Goal: Task Accomplishment & Management: Use online tool/utility

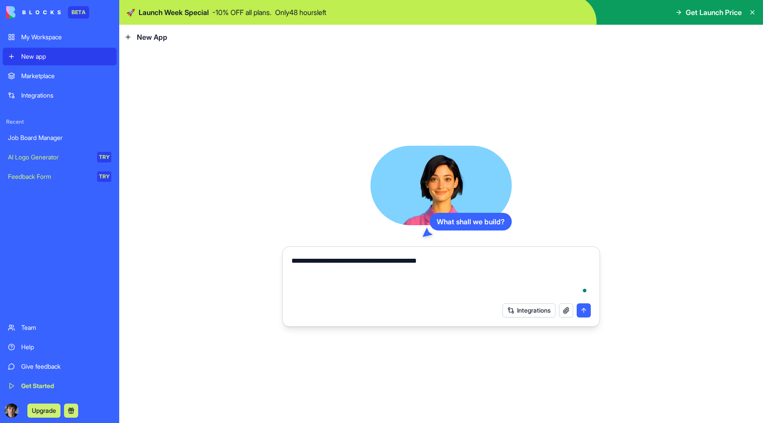
type textarea "**********"
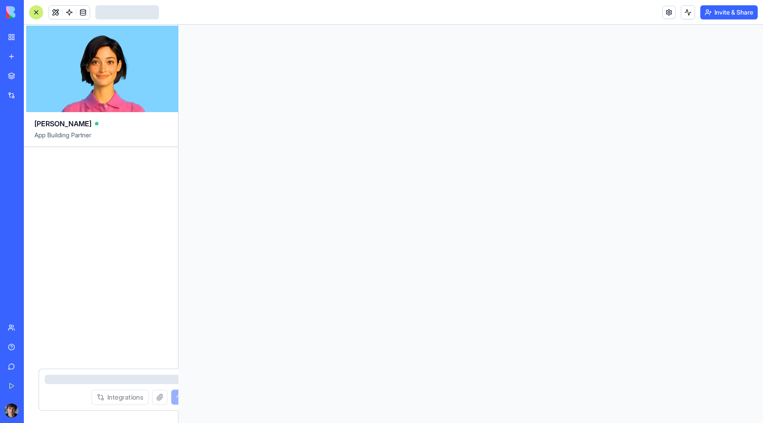
click at [529, 312] on div at bounding box center [470, 224] width 585 height 398
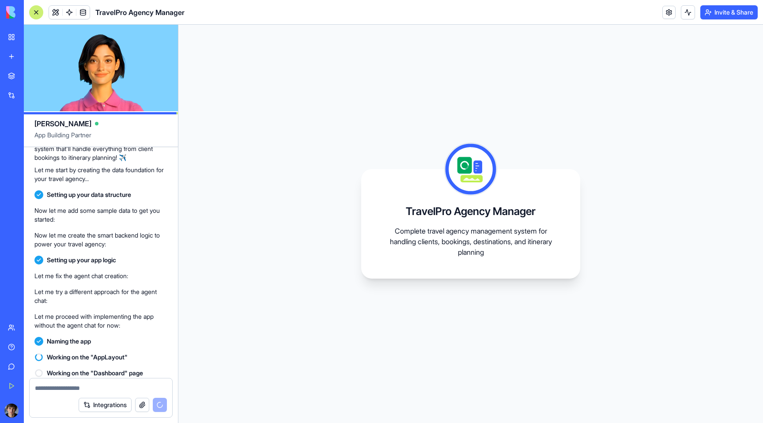
scroll to position [168, 0]
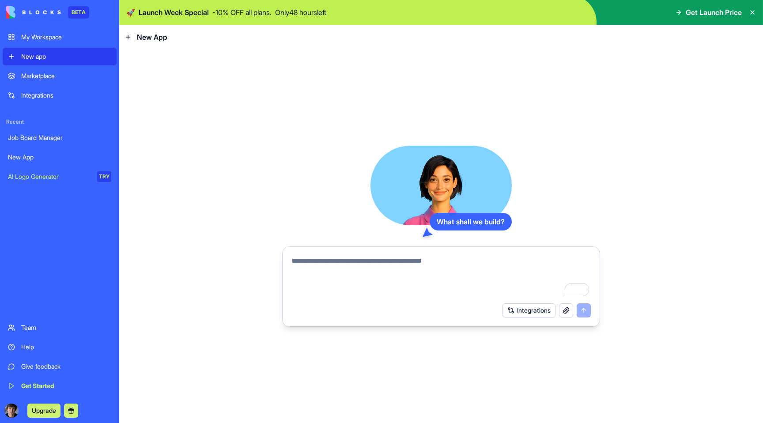
click at [47, 137] on div "Job Board Manager" at bounding box center [59, 137] width 103 height 9
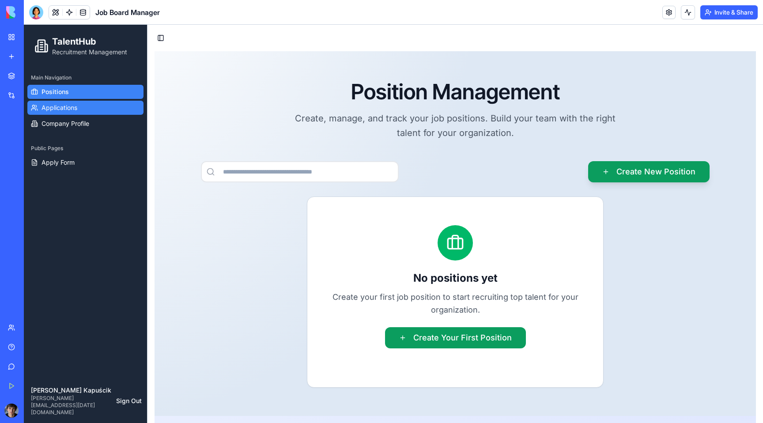
click at [80, 106] on link "Applications" at bounding box center [85, 108] width 116 height 14
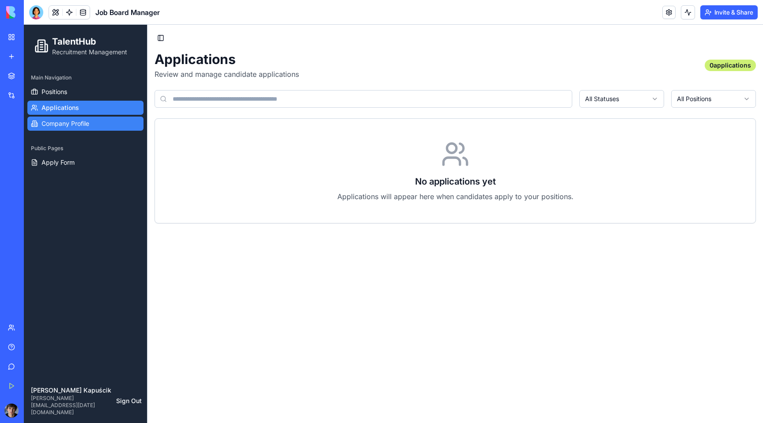
click at [95, 125] on link "Company Profile" at bounding box center [85, 124] width 116 height 14
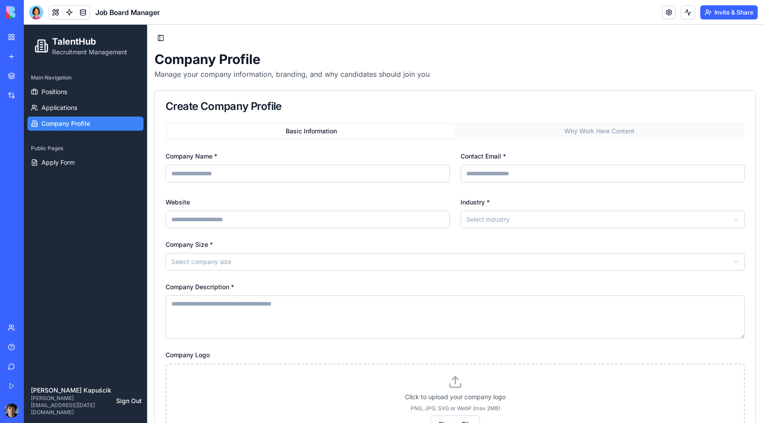
click at [10, 37] on link "My Workspace" at bounding box center [20, 37] width 35 height 18
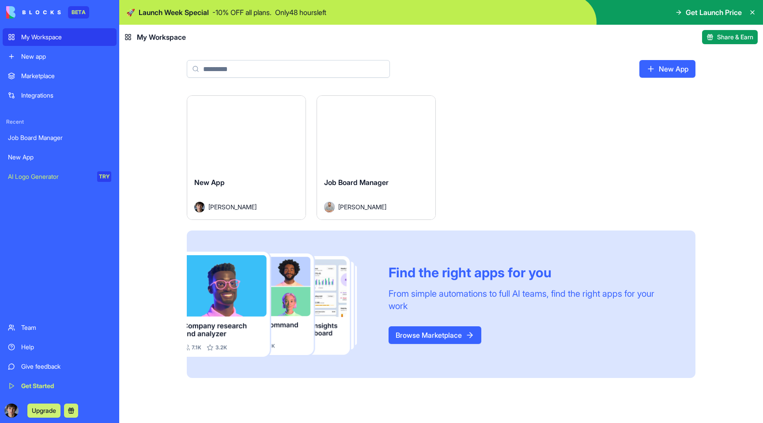
click at [250, 137] on button "Launch" at bounding box center [246, 133] width 66 height 18
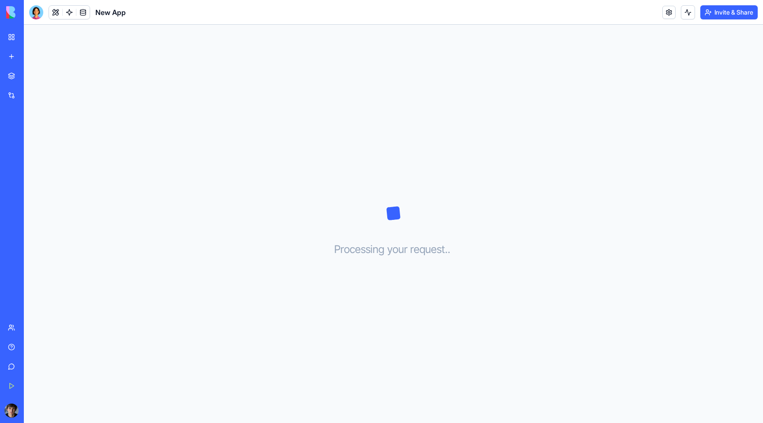
click at [33, 74] on div "Marketplace" at bounding box center [26, 76] width 11 height 9
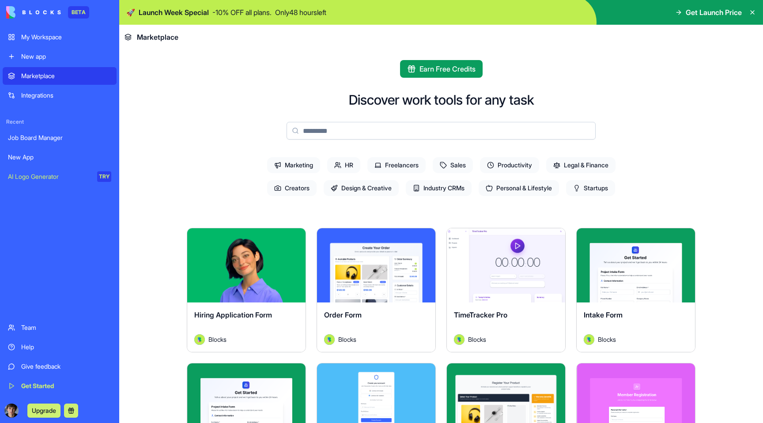
click at [375, 267] on button "Explore" at bounding box center [376, 266] width 66 height 18
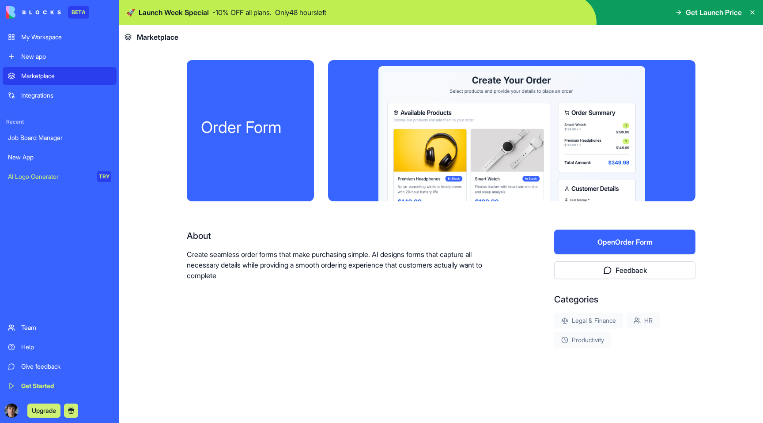
click at [625, 241] on button "Open Order Form" at bounding box center [624, 242] width 141 height 25
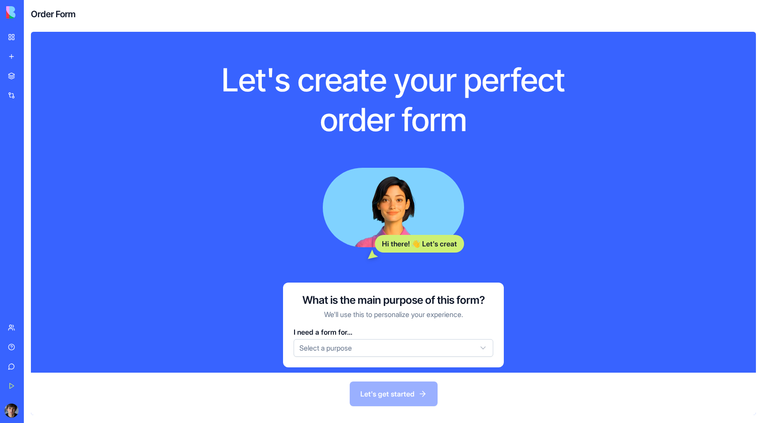
click at [379, 350] on html "BETA My Workspace New app Marketplace Integrations Recent Job Board Manager New…" at bounding box center [381, 211] width 763 height 423
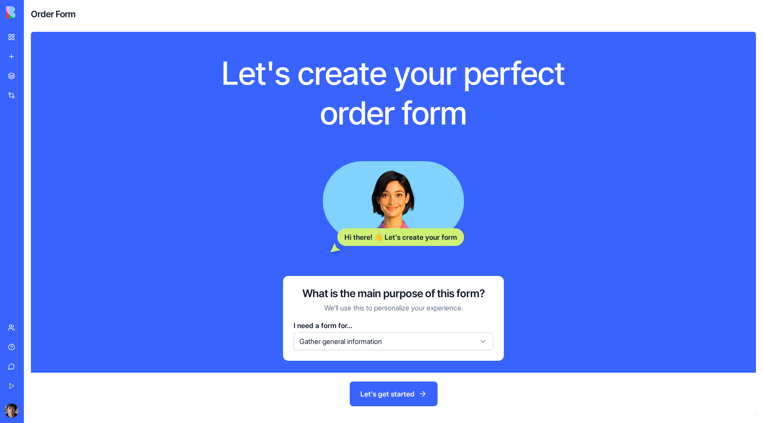
scroll to position [23, 0]
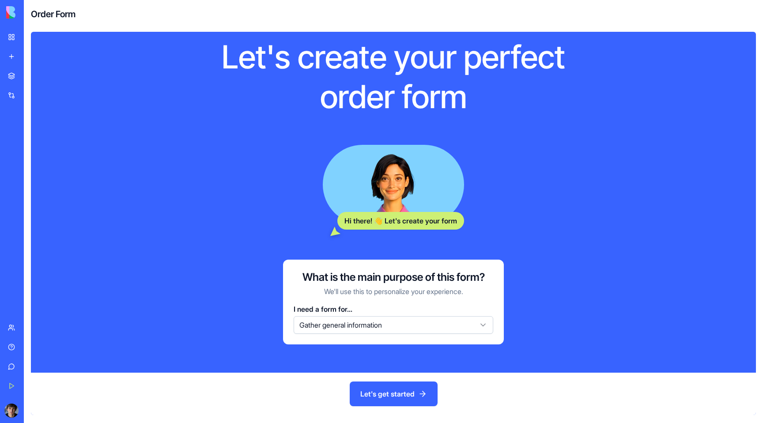
click at [393, 396] on button "Let's get started" at bounding box center [394, 394] width 88 height 25
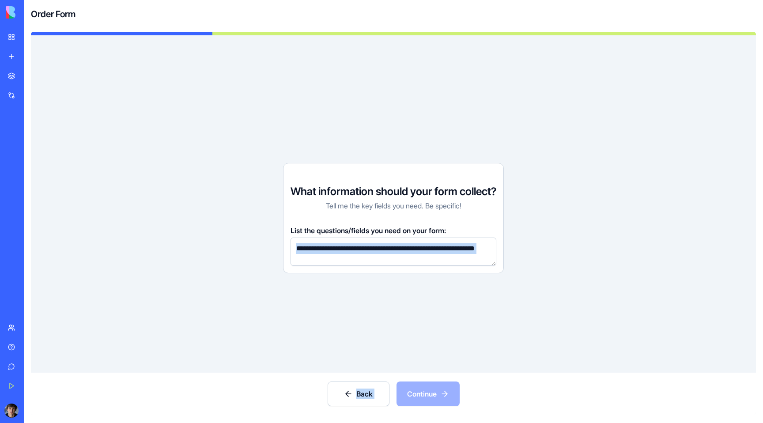
drag, startPoint x: 409, startPoint y: 372, endPoint x: 413, endPoint y: 377, distance: 5.7
click at [411, 374] on div "What information should your form collect? Tell me the key fields you need. Be …" at bounding box center [393, 225] width 725 height 380
click at [420, 389] on div "Back Continue" at bounding box center [393, 394] width 725 height 42
click at [14, 36] on link "My Workspace" at bounding box center [20, 37] width 35 height 18
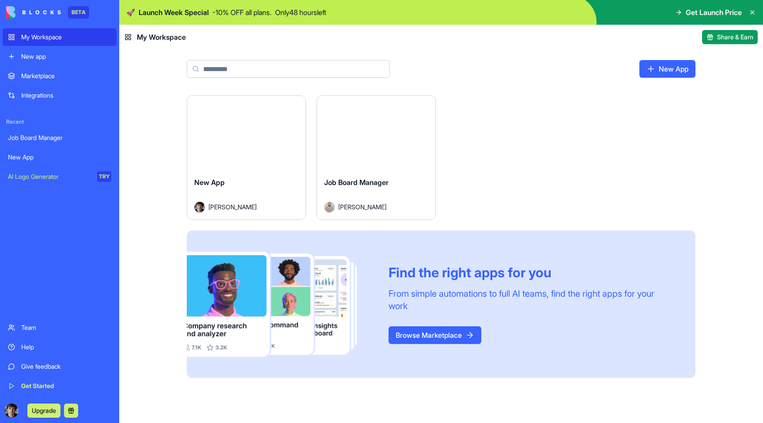
click at [61, 10] on link "BETA" at bounding box center [47, 12] width 83 height 12
click at [30, 326] on div "Team" at bounding box center [66, 327] width 90 height 9
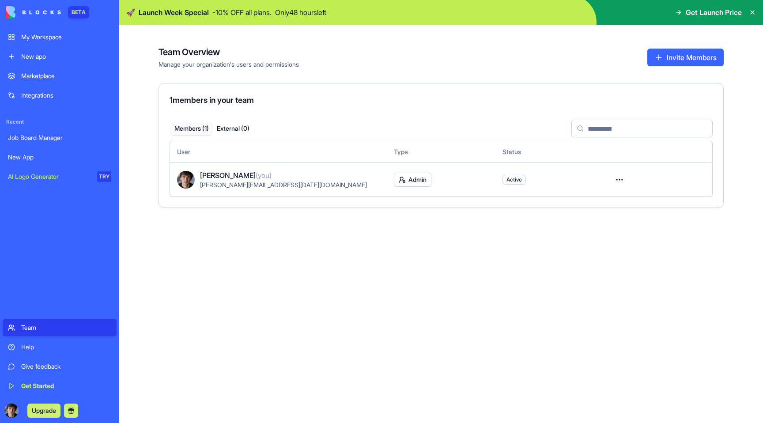
click at [707, 14] on span "Get Launch Price" at bounding box center [714, 12] width 56 height 11
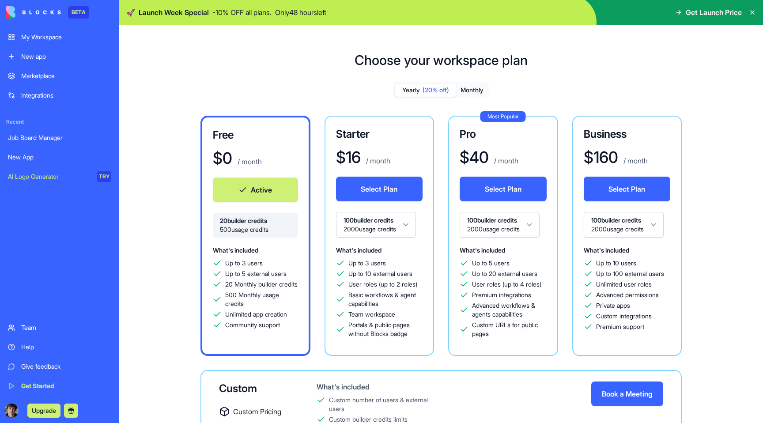
click at [496, 220] on html "BETA My Workspace New app Marketplace Integrations Recent Job Board Manager New…" at bounding box center [381, 211] width 763 height 423
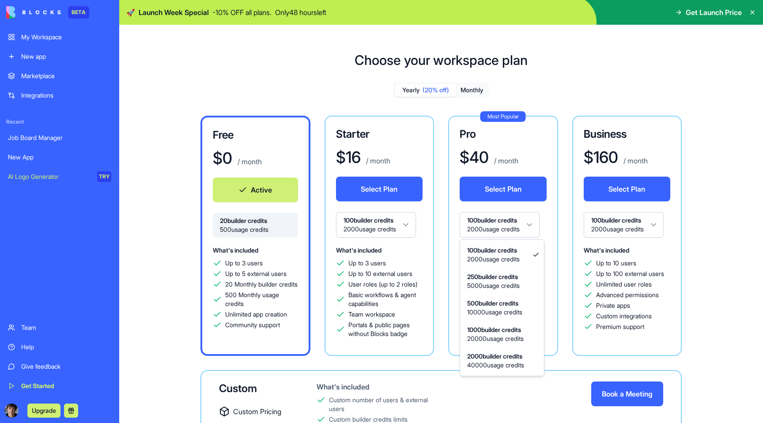
click at [491, 220] on html "BETA My Workspace New app Marketplace Integrations Recent Job Board Manager New…" at bounding box center [381, 211] width 763 height 423
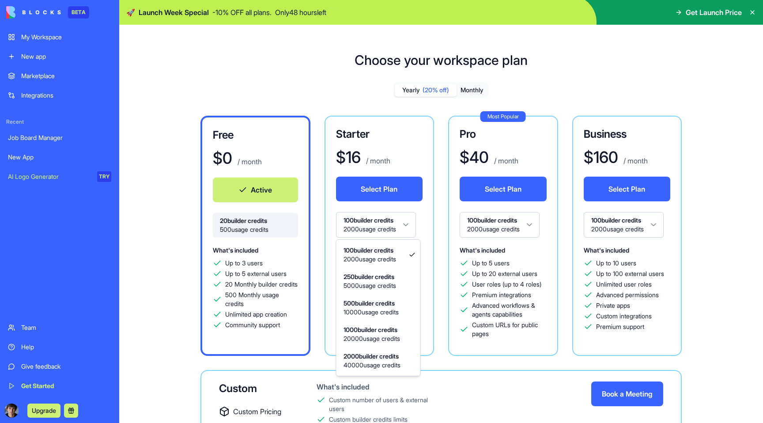
click at [401, 230] on html "BETA My Workspace New app Marketplace Integrations Recent Job Board Manager New…" at bounding box center [381, 211] width 763 height 423
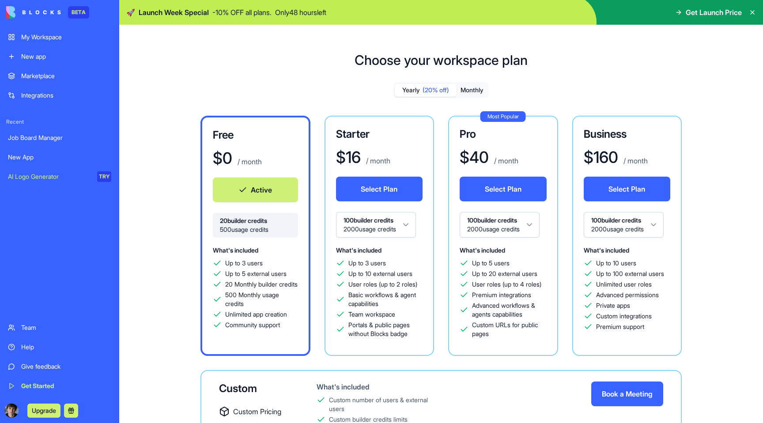
click at [401, 230] on html "BETA My Workspace New app Marketplace Integrations Recent Job Board Manager New…" at bounding box center [381, 211] width 763 height 423
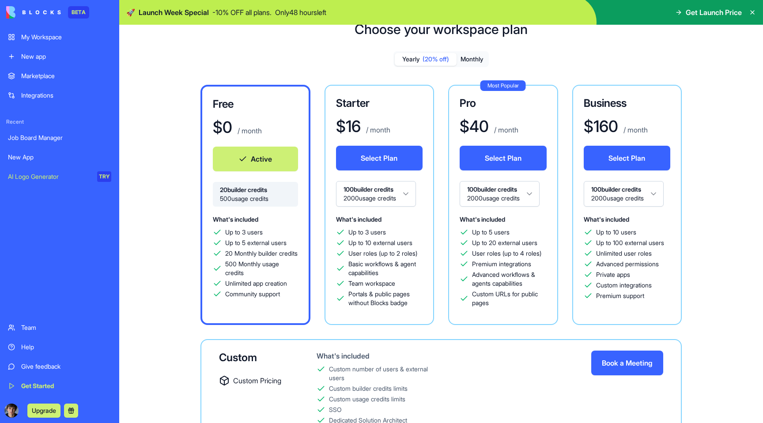
scroll to position [69, 0]
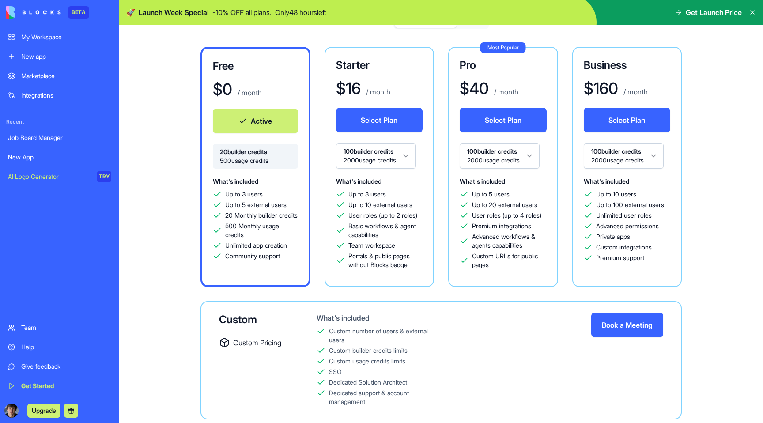
click at [53, 410] on button "Upgrade" at bounding box center [43, 411] width 33 height 14
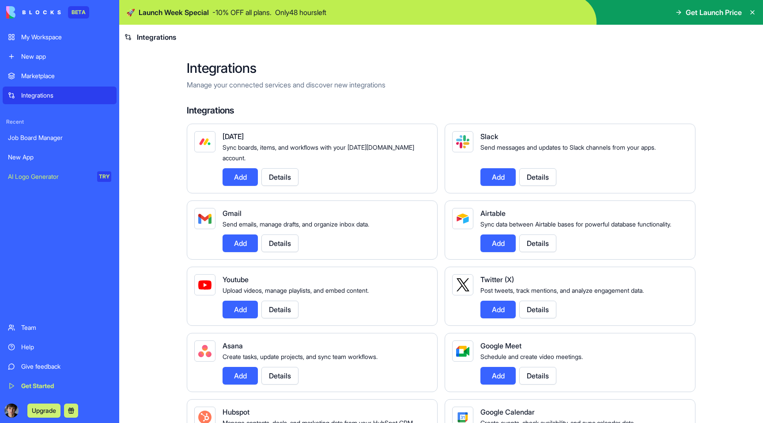
click at [244, 169] on button "Add" at bounding box center [240, 177] width 35 height 18
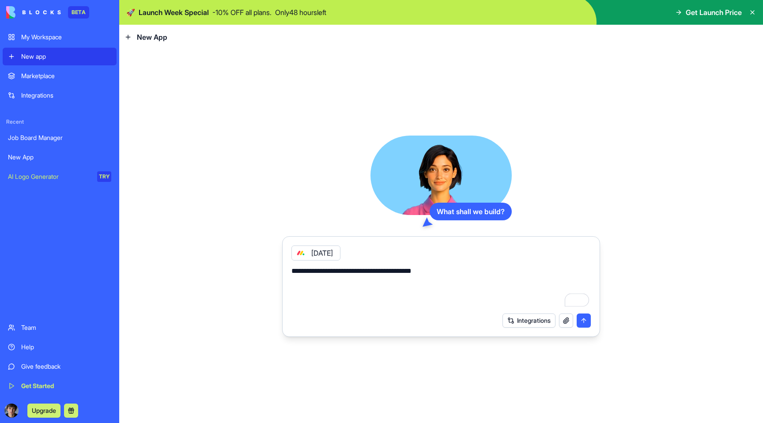
type textarea "**********"
click at [579, 322] on button "submit" at bounding box center [584, 321] width 14 height 14
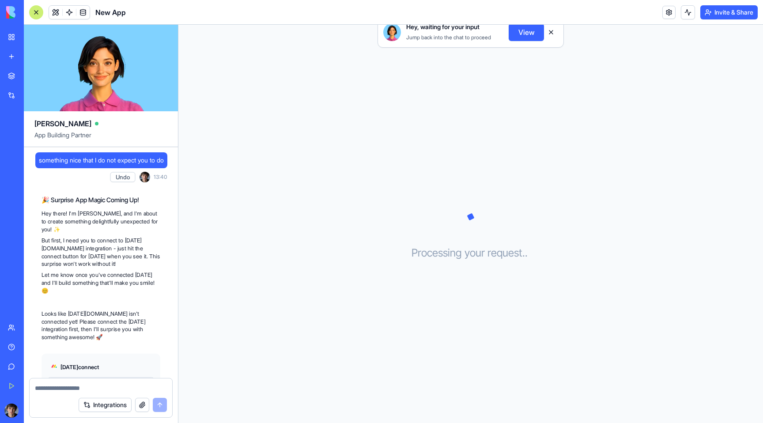
scroll to position [61, 0]
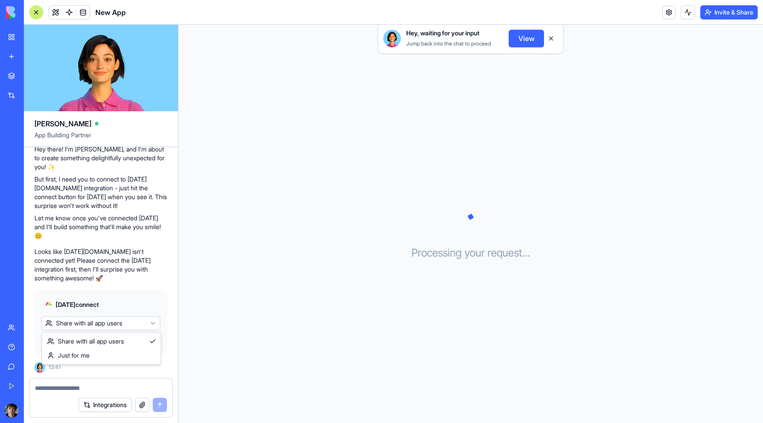
click at [119, 324] on html "BETA My Workspace New app Marketplace Integrations Recent Job Board Manager New…" at bounding box center [381, 211] width 763 height 423
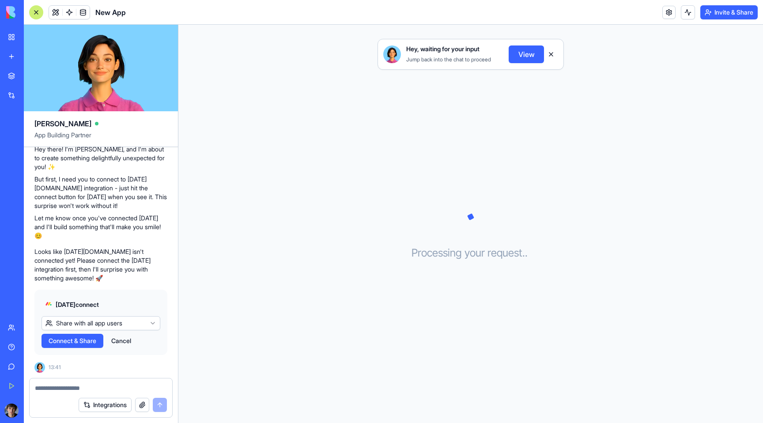
click at [119, 324] on html "BETA My Workspace New app Marketplace Integrations Recent Job Board Manager New…" at bounding box center [381, 211] width 763 height 423
click at [120, 322] on html "BETA My Workspace New app Marketplace Integrations Recent Job Board Manager New…" at bounding box center [381, 211] width 763 height 423
click at [71, 341] on span "Connect" at bounding box center [61, 341] width 24 height 9
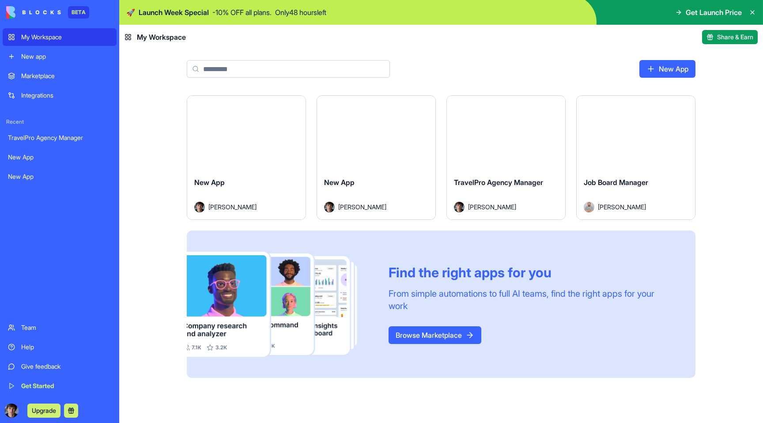
click at [32, 56] on div "New app" at bounding box center [66, 56] width 90 height 9
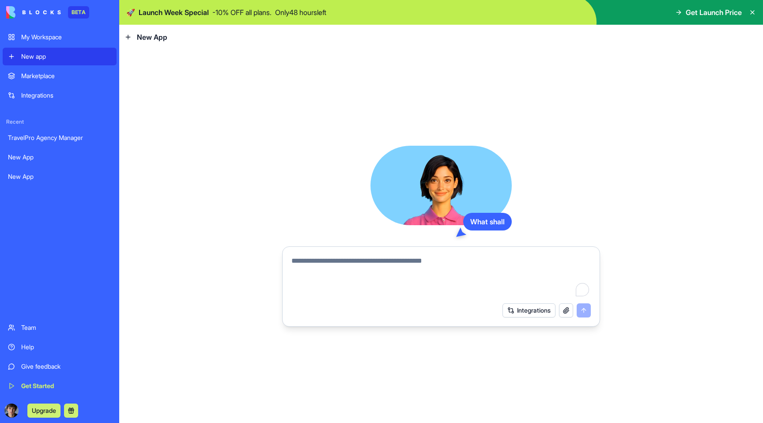
click at [49, 73] on div "Marketplace" at bounding box center [66, 76] width 90 height 9
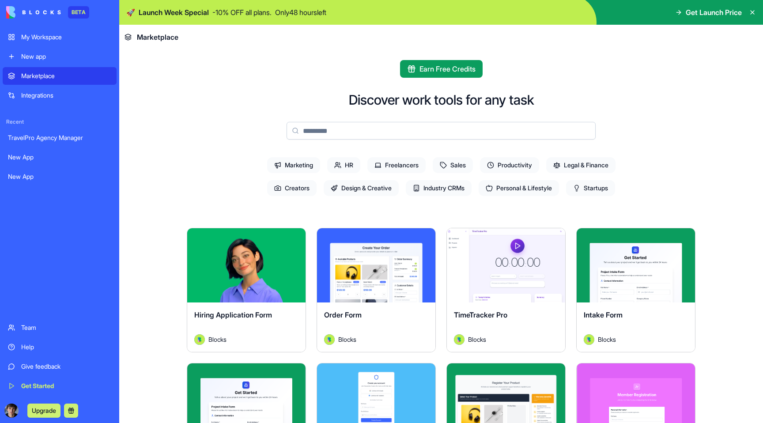
click at [52, 51] on link "New app" at bounding box center [60, 57] width 114 height 18
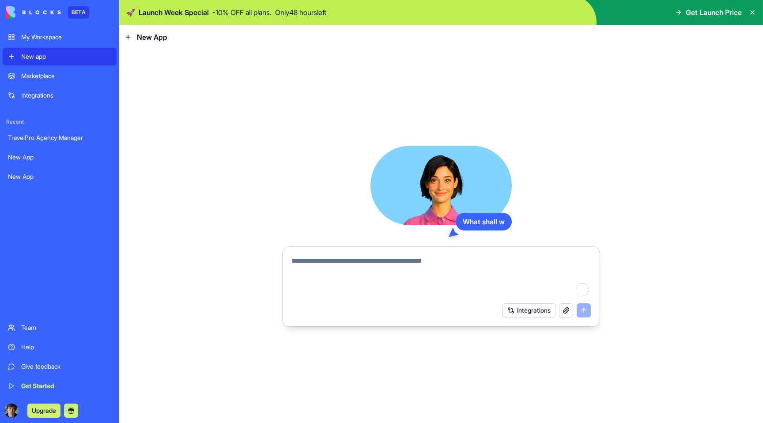
click at [59, 35] on div "My Workspace" at bounding box center [66, 37] width 90 height 9
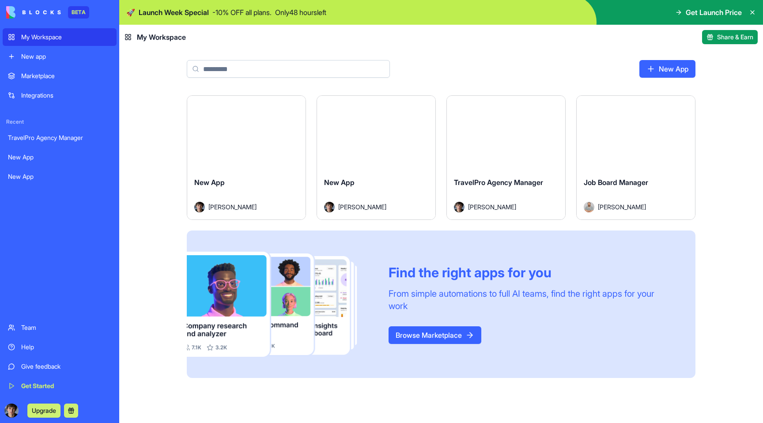
click at [493, 140] on button "Launch" at bounding box center [506, 133] width 66 height 18
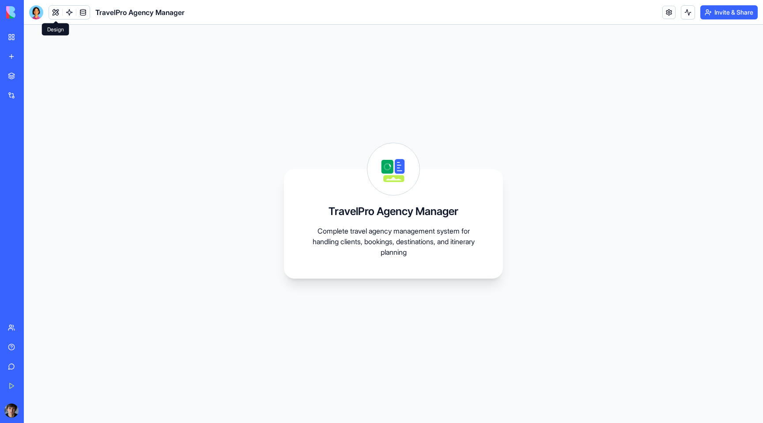
click at [56, 10] on button at bounding box center [55, 12] width 13 height 13
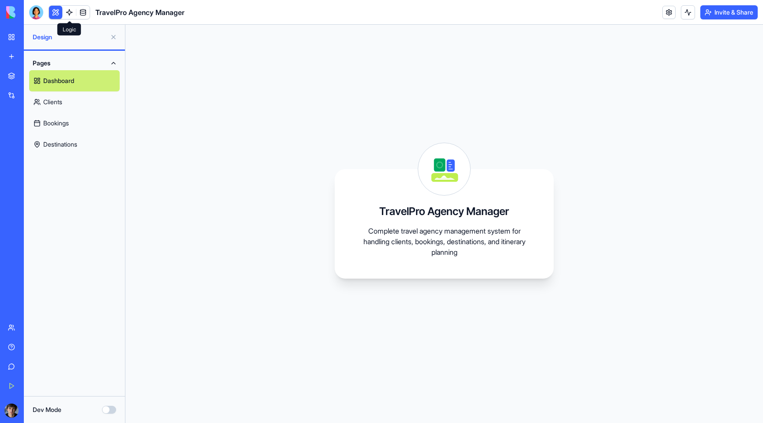
click at [71, 11] on link at bounding box center [69, 12] width 13 height 13
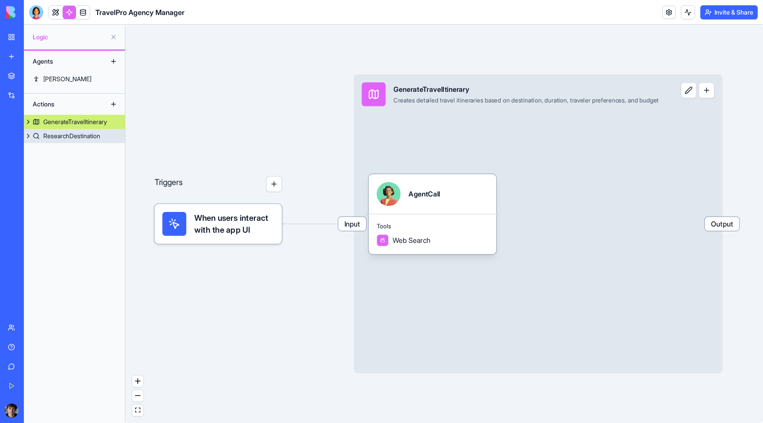
click at [74, 136] on div "ResearchDestination" at bounding box center [71, 136] width 57 height 9
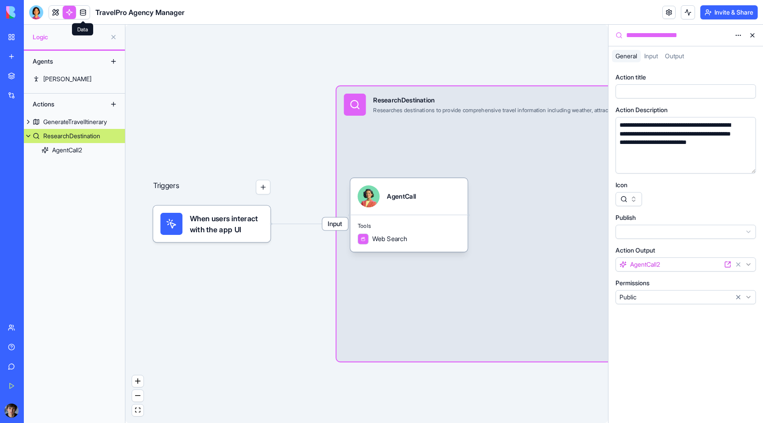
click at [83, 10] on link at bounding box center [82, 12] width 13 height 13
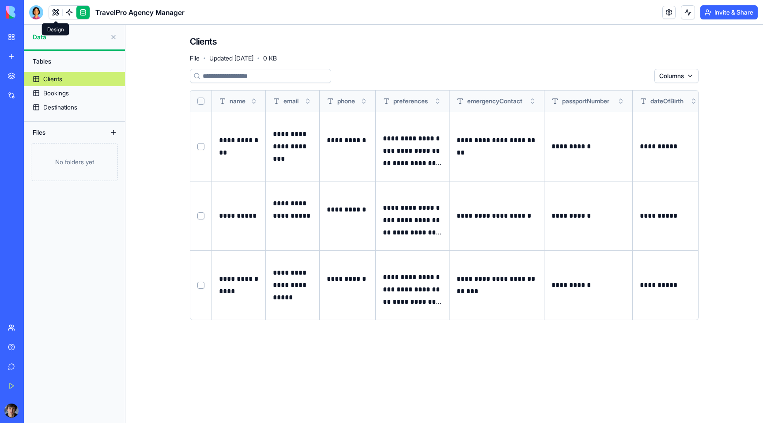
click at [59, 13] on link at bounding box center [55, 12] width 13 height 13
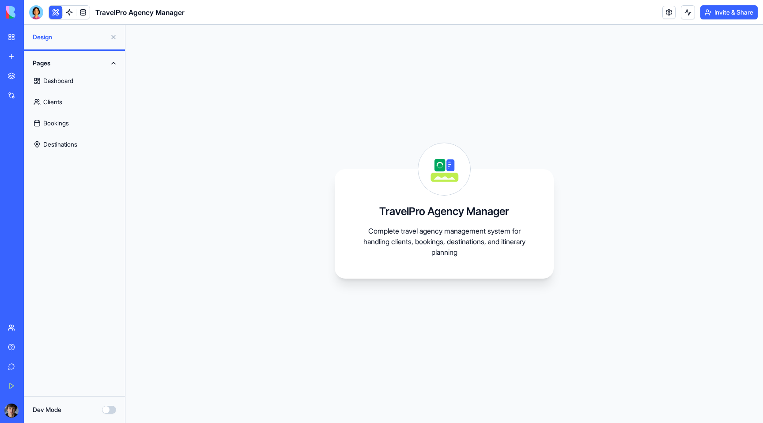
click at [452, 210] on h3 "TravelPro Agency Manager" at bounding box center [444, 211] width 130 height 14
click at [80, 121] on link "Bookings" at bounding box center [74, 123] width 91 height 21
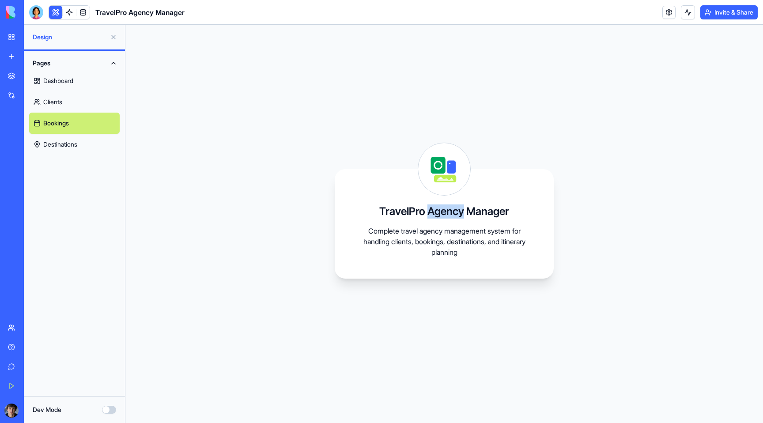
click at [75, 99] on link "Clients" at bounding box center [74, 101] width 91 height 21
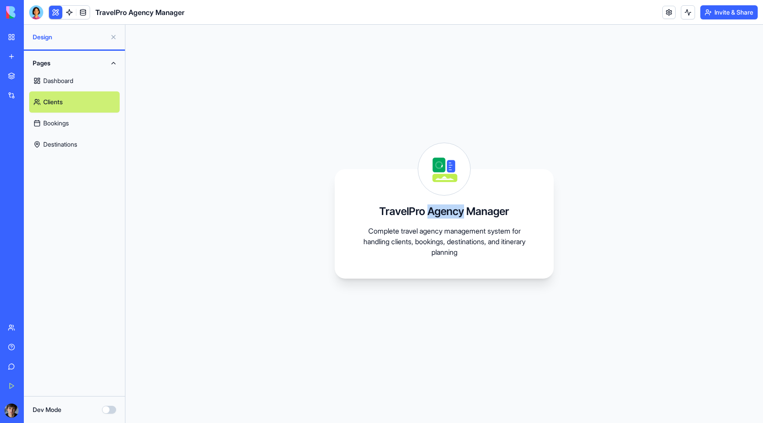
click at [74, 80] on link "Dashboard" at bounding box center [74, 80] width 91 height 21
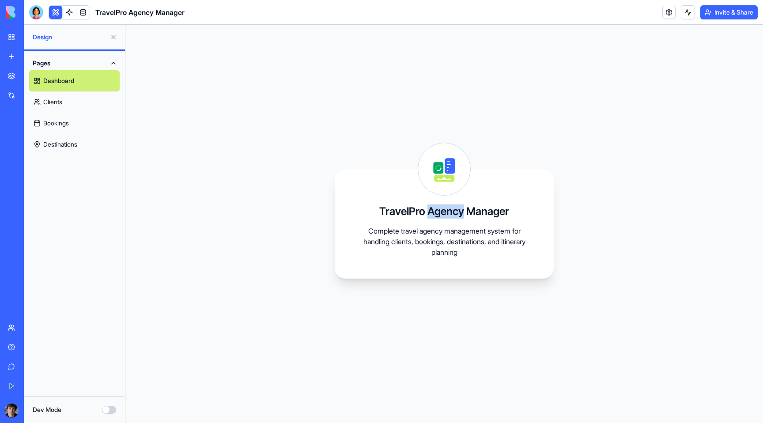
click at [72, 60] on button "Pages" at bounding box center [74, 63] width 91 height 14
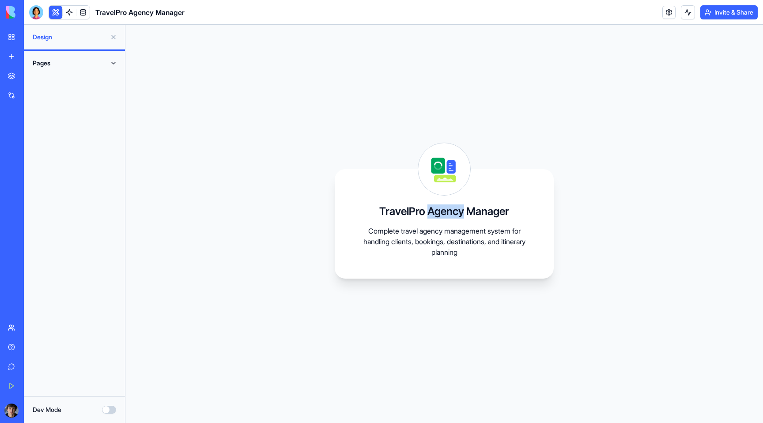
click at [72, 60] on button "Pages" at bounding box center [74, 63] width 91 height 14
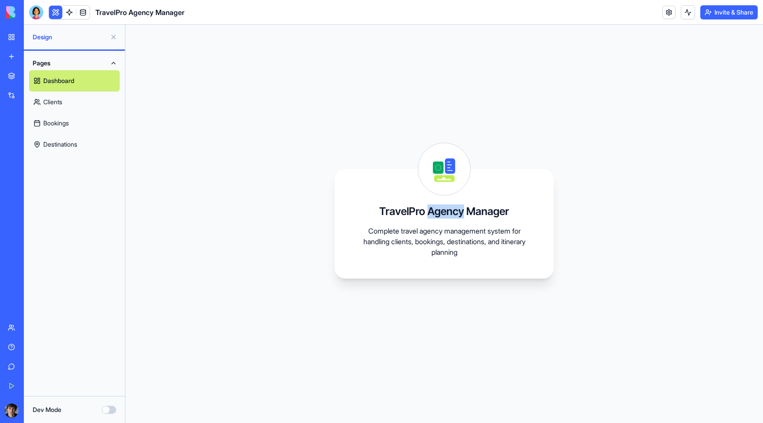
click at [106, 407] on button "Dev Mode" at bounding box center [109, 410] width 14 height 8
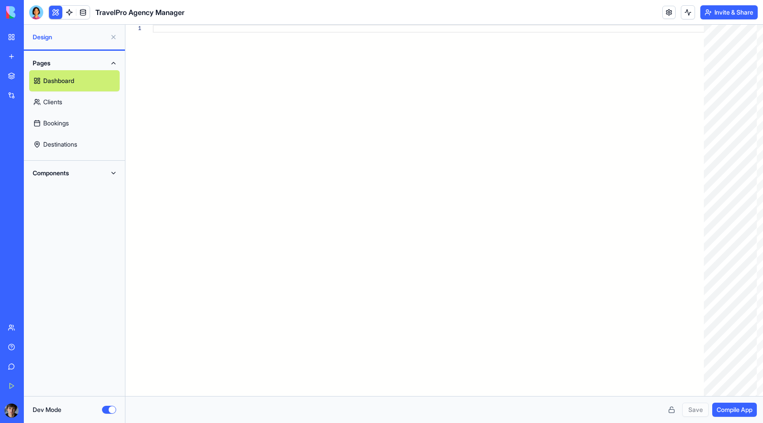
click at [70, 174] on button "Components" at bounding box center [74, 173] width 91 height 14
click at [93, 192] on link "AppLayout" at bounding box center [74, 190] width 91 height 21
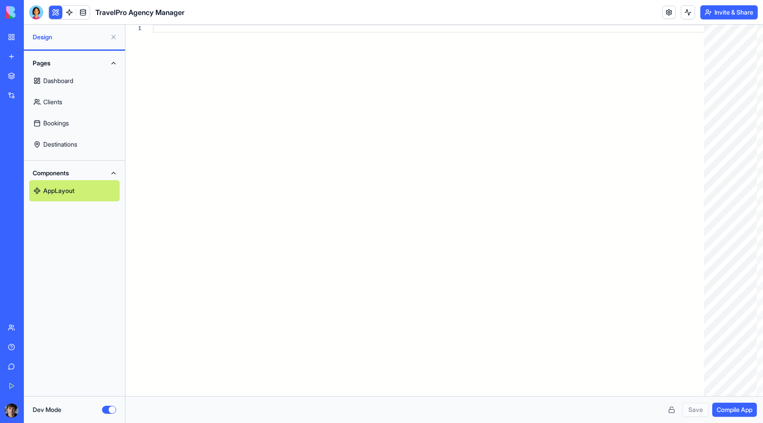
click at [40, 75] on link "Dashboard" at bounding box center [74, 80] width 91 height 21
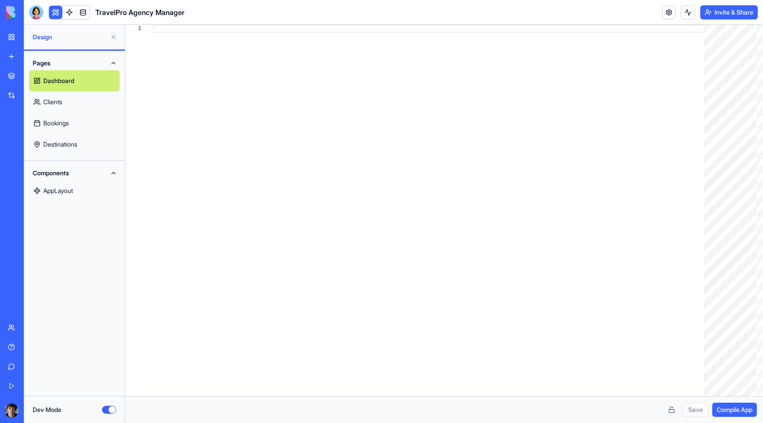
click at [55, 81] on link "Dashboard" at bounding box center [74, 80] width 91 height 21
click at [740, 410] on span "Compile App" at bounding box center [735, 409] width 36 height 9
click at [14, 37] on link "My Workspace" at bounding box center [20, 37] width 35 height 18
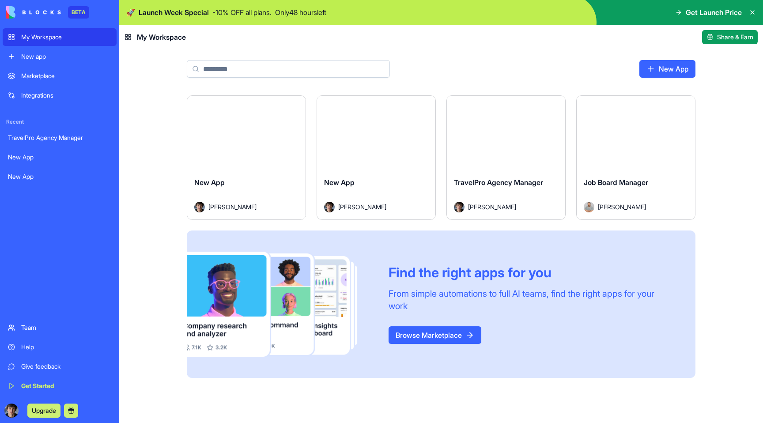
click at [375, 135] on button "Launch" at bounding box center [376, 133] width 66 height 18
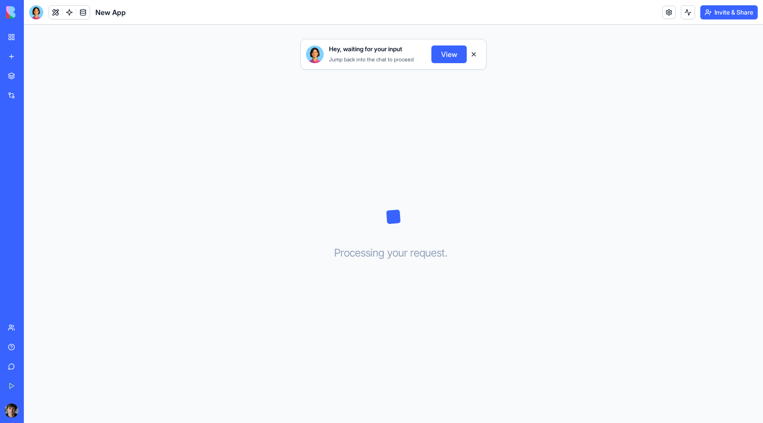
click at [448, 49] on button "View" at bounding box center [449, 54] width 35 height 18
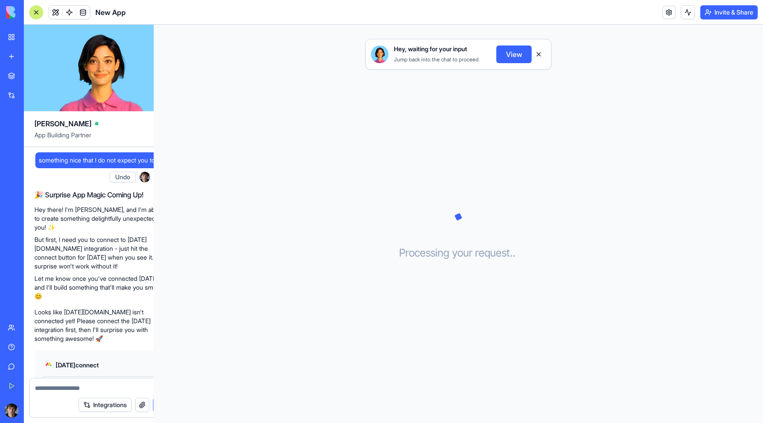
scroll to position [61, 0]
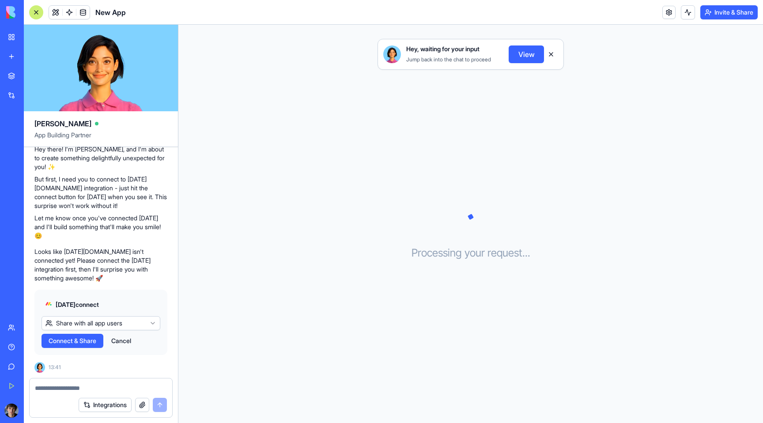
click at [4, 34] on link "My Workspace" at bounding box center [20, 37] width 35 height 18
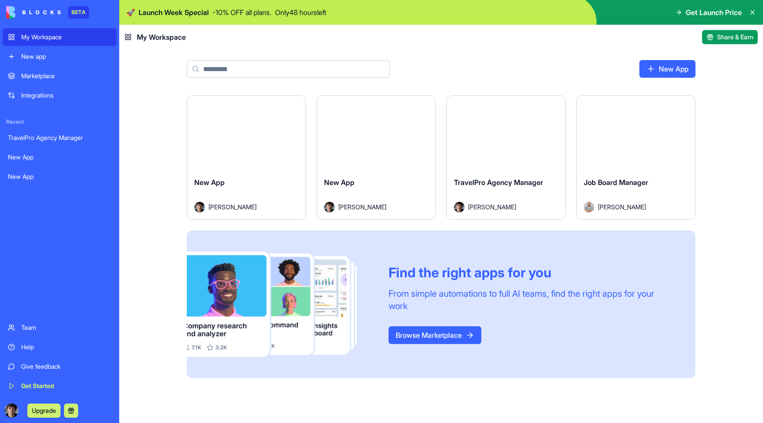
click at [52, 52] on div "New app" at bounding box center [66, 56] width 90 height 9
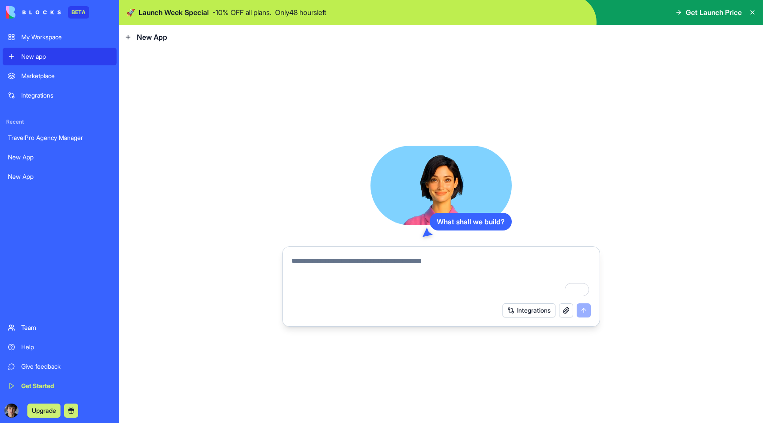
click at [474, 273] on textarea "To enrich screen reader interactions, please activate Accessibility in Grammarl…" at bounding box center [441, 277] width 299 height 42
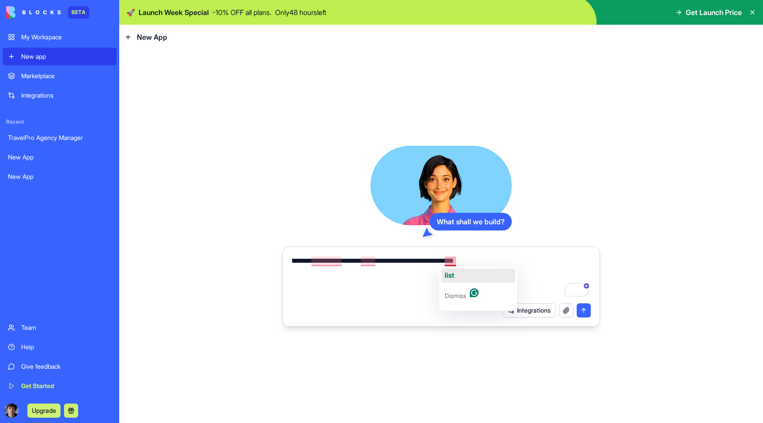
click at [448, 274] on span "list" at bounding box center [450, 275] width 10 height 9
click at [447, 261] on textarea "**********" at bounding box center [441, 277] width 299 height 42
click at [453, 259] on textarea "**********" at bounding box center [441, 277] width 299 height 42
type textarea "**********"
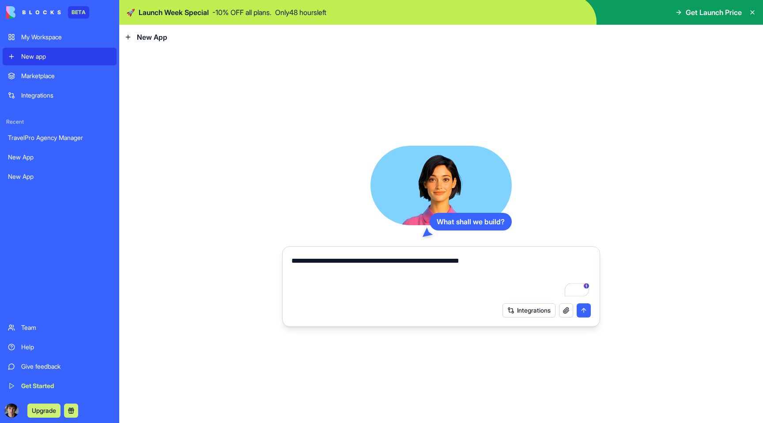
click at [586, 311] on button "submit" at bounding box center [584, 310] width 14 height 14
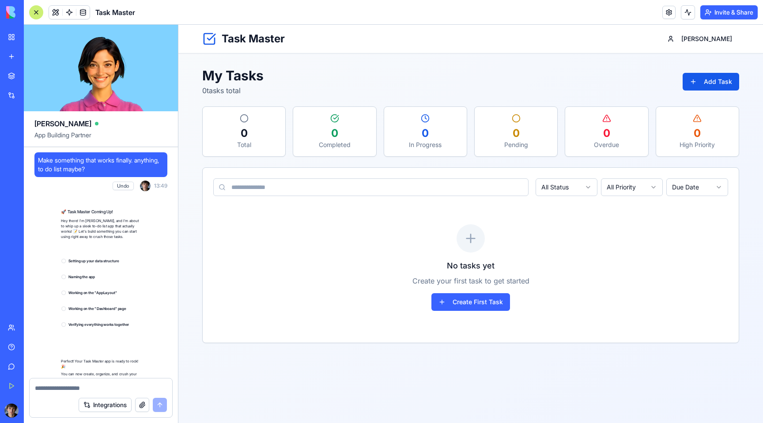
scroll to position [94, 0]
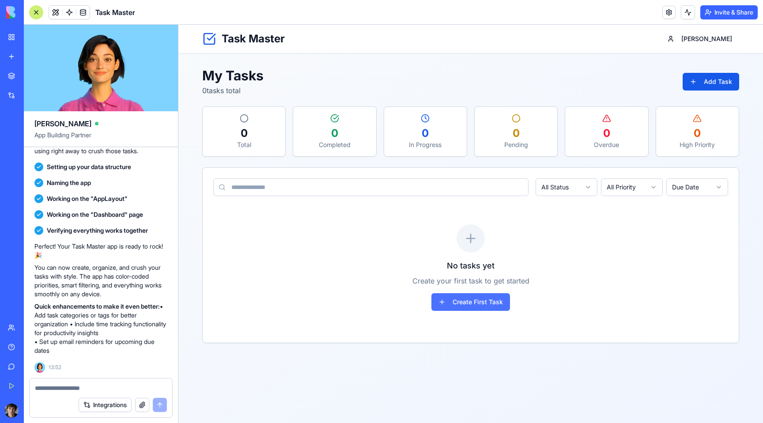
click at [483, 304] on button "Create First Task" at bounding box center [471, 302] width 79 height 18
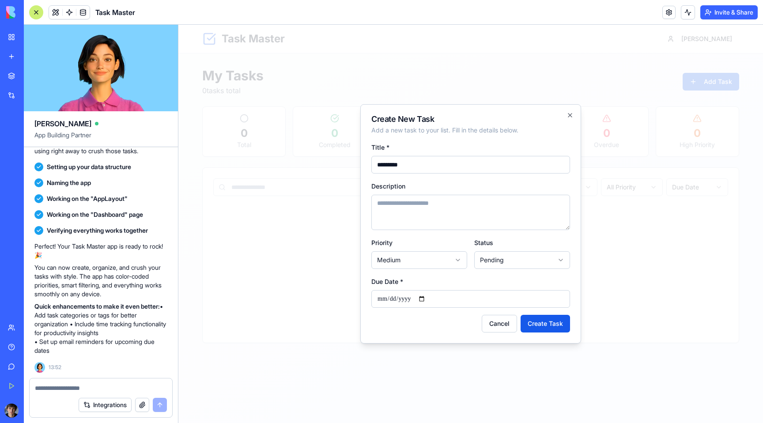
type input "*********"
click at [421, 203] on textarea "Description" at bounding box center [470, 212] width 199 height 35
type textarea "****"
click at [547, 323] on button "Create Task" at bounding box center [545, 324] width 49 height 18
click at [471, 295] on input "Due Date *" at bounding box center [470, 299] width 199 height 18
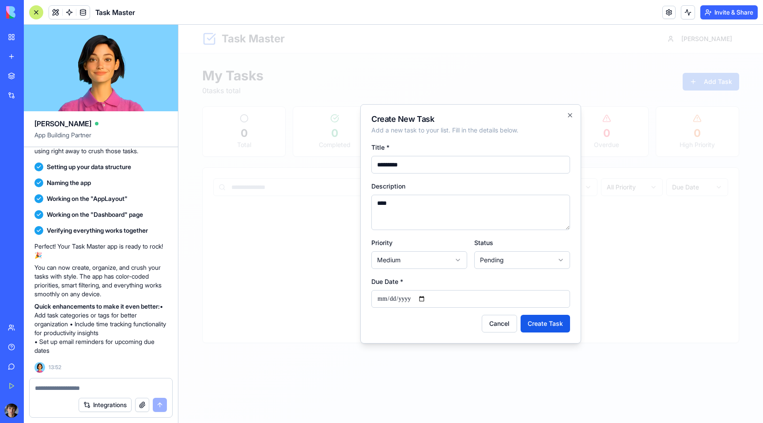
click at [393, 293] on input "Due Date *" at bounding box center [470, 299] width 199 height 18
click at [375, 300] on input "Due Date *" at bounding box center [470, 299] width 199 height 18
click at [427, 297] on input "Due Date *" at bounding box center [470, 299] width 199 height 18
type input "**********"
click at [542, 321] on button "Create Task" at bounding box center [545, 324] width 49 height 18
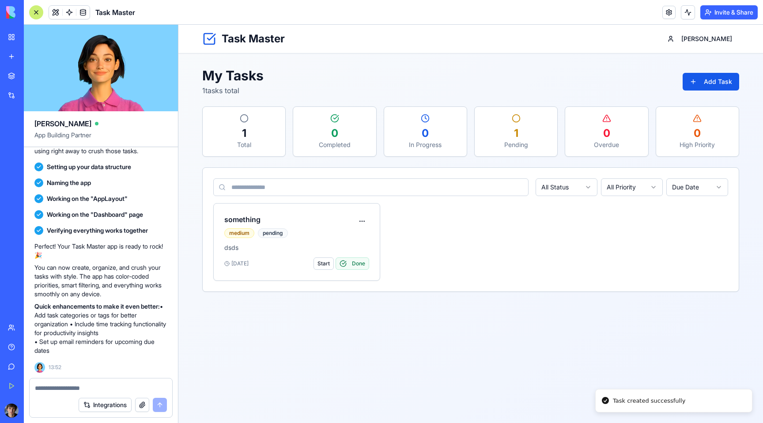
click at [533, 138] on div "1" at bounding box center [516, 133] width 68 height 14
drag, startPoint x: 413, startPoint y: 130, endPoint x: 341, endPoint y: 129, distance: 72.4
click at [411, 130] on div "0" at bounding box center [425, 133] width 68 height 14
drag, startPoint x: 297, startPoint y: 127, endPoint x: 288, endPoint y: 127, distance: 8.4
click at [288, 127] on div "1 Total 0 Completed 0 In Progress 1 Pending 0 Overdue 0 High Priority" at bounding box center [470, 131] width 537 height 50
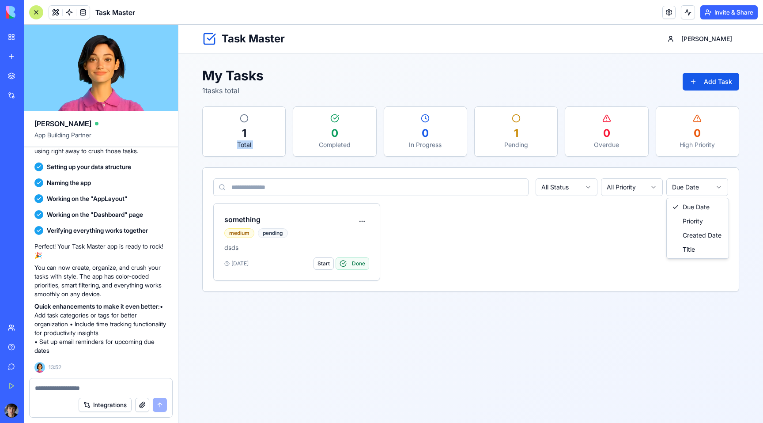
click at [716, 182] on html "Task Master Jakub My Tasks 1 tasks total Add Task 1 Total 0 Completed 0 In Prog…" at bounding box center [470, 224] width 585 height 398
click at [388, 246] on div "something medium pending dsds Oct 02, 2025 Start Done" at bounding box center [470, 242] width 515 height 78
drag, startPoint x: 753, startPoint y: 81, endPoint x: 739, endPoint y: 81, distance: 14.1
click at [752, 81] on main "My Tasks 1 tasks total Add Task 1 Total 0 Completed 0 In Progress 1 Pending 0 O…" at bounding box center [470, 179] width 565 height 253
click at [736, 81] on button "Add Task" at bounding box center [711, 82] width 57 height 18
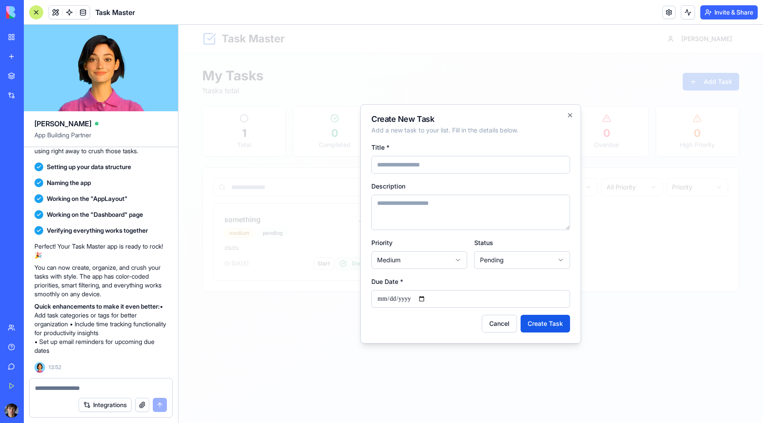
click at [451, 220] on textarea "Description" at bounding box center [470, 212] width 199 height 35
type textarea "**"
drag, startPoint x: 428, startPoint y: 175, endPoint x: 429, endPoint y: 168, distance: 6.7
click at [428, 175] on form "**********" at bounding box center [470, 237] width 199 height 191
click at [429, 168] on input "Title *" at bounding box center [470, 165] width 199 height 18
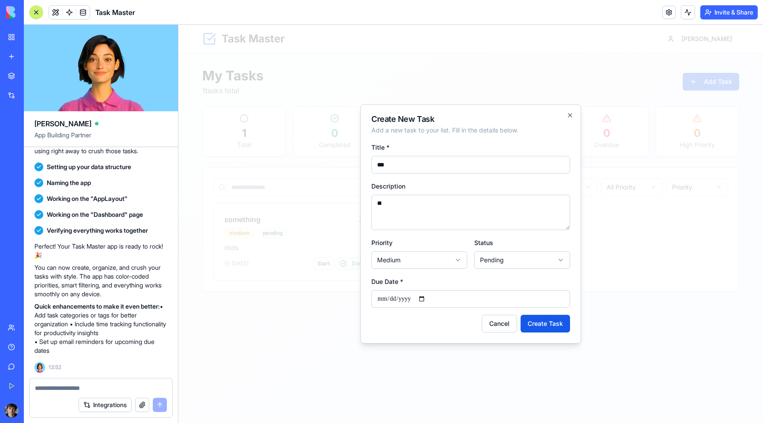
type input "***"
click at [424, 302] on input "Due Date *" at bounding box center [470, 299] width 199 height 18
click at [428, 300] on input "Due Date *" at bounding box center [470, 299] width 199 height 18
type input "**********"
click at [512, 262] on body "**********" at bounding box center [470, 224] width 585 height 398
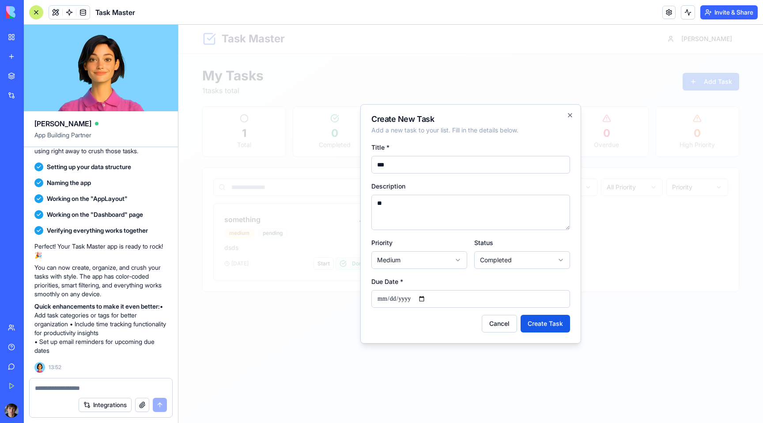
click at [504, 252] on body "**********" at bounding box center [470, 224] width 585 height 398
click at [545, 329] on button "Create Task" at bounding box center [545, 324] width 49 height 18
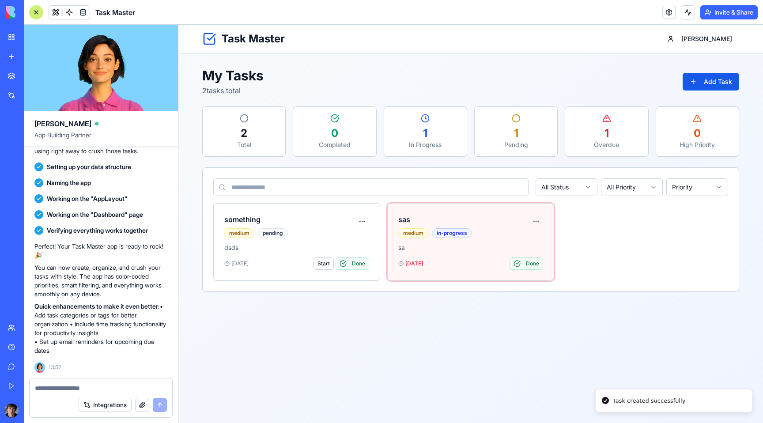
click at [110, 384] on textarea at bounding box center [101, 388] width 132 height 9
type textarea "**********"
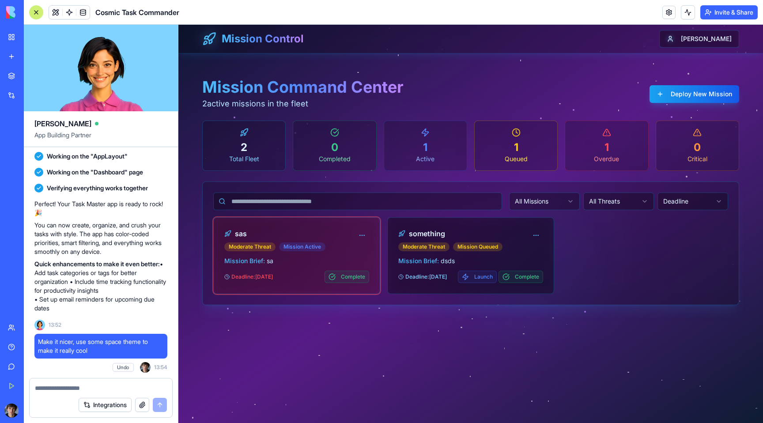
scroll to position [387, 0]
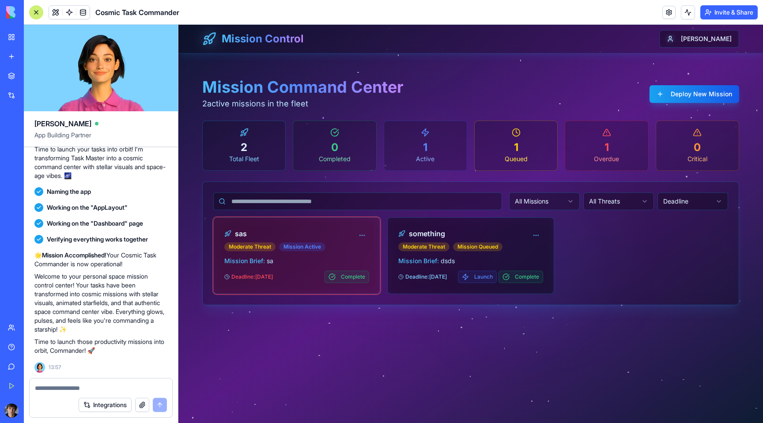
click at [490, 77] on main "Mission Command Center 2 active missions in the fleet Deploy New Mission 2 Tota…" at bounding box center [470, 186] width 565 height 266
click at [117, 383] on div at bounding box center [101, 386] width 143 height 14
click at [120, 387] on textarea at bounding box center [101, 388] width 132 height 9
type textarea "*"
type textarea "**********"
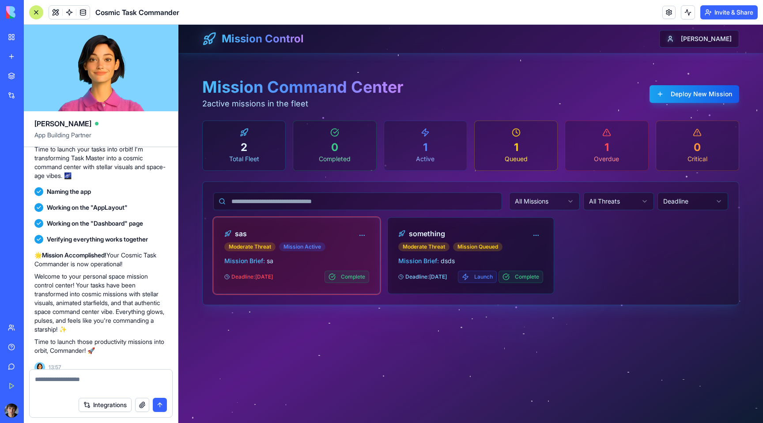
scroll to position [430, 0]
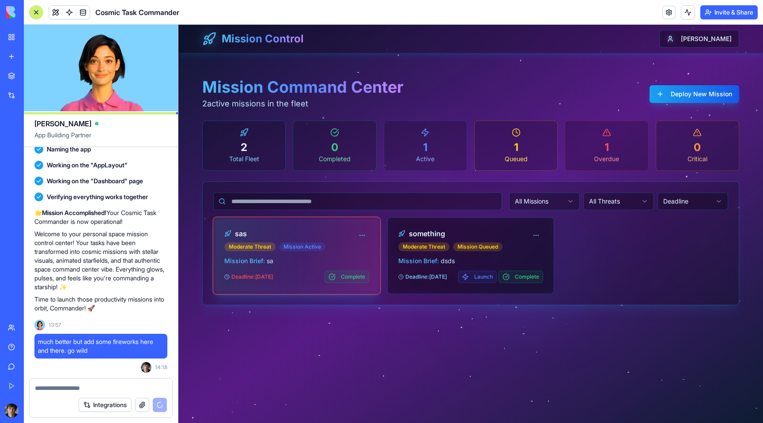
click at [324, 240] on div "sas Moderate Threat Mission Active" at bounding box center [289, 239] width 131 height 23
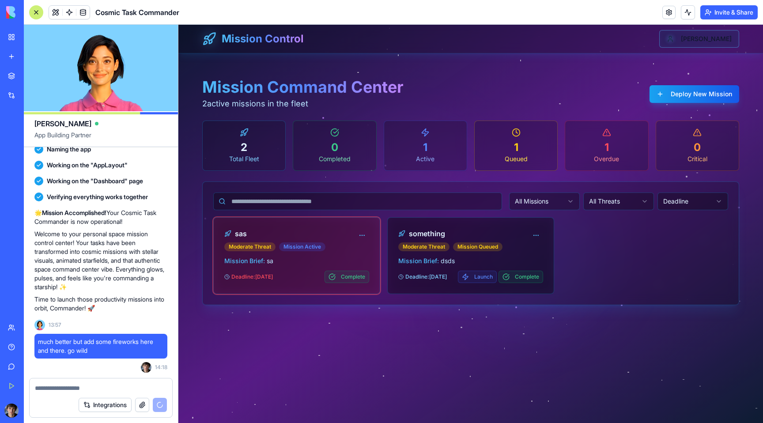
click at [705, 42] on html "Mission Control Jakub Mission Command Center 2 active missions in the fleet Dep…" at bounding box center [470, 224] width 585 height 398
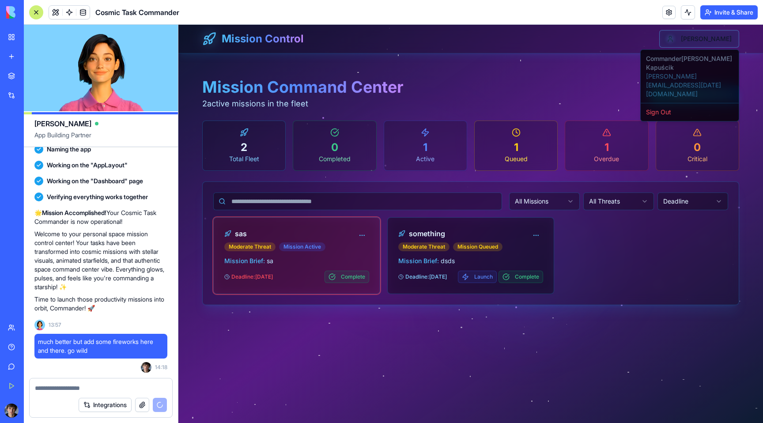
click at [705, 42] on html "Mission Control Jakub Mission Command Center 2 active missions in the fleet Dep…" at bounding box center [470, 224] width 585 height 398
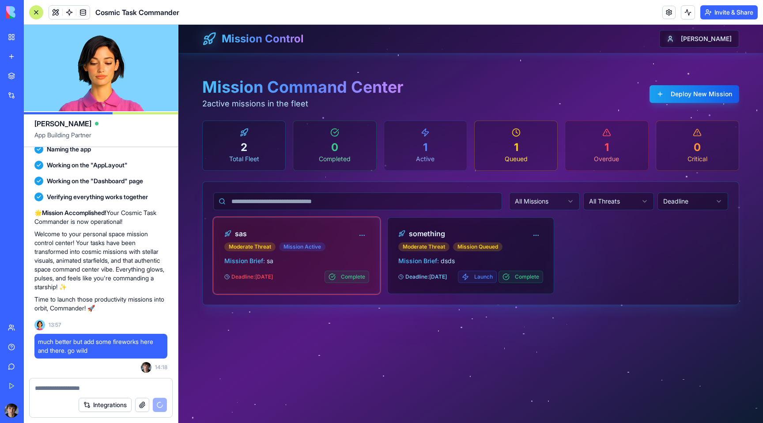
drag, startPoint x: 614, startPoint y: 54, endPoint x: 560, endPoint y: 60, distance: 54.6
click at [560, 60] on main "Mission Command Center 2 active missions in the fleet Deploy New Mission 2 Tota…" at bounding box center [470, 186] width 565 height 266
click at [708, 40] on html "Mission Control Jakub Mission Command Center 2 active missions in the fleet Dep…" at bounding box center [470, 224] width 585 height 398
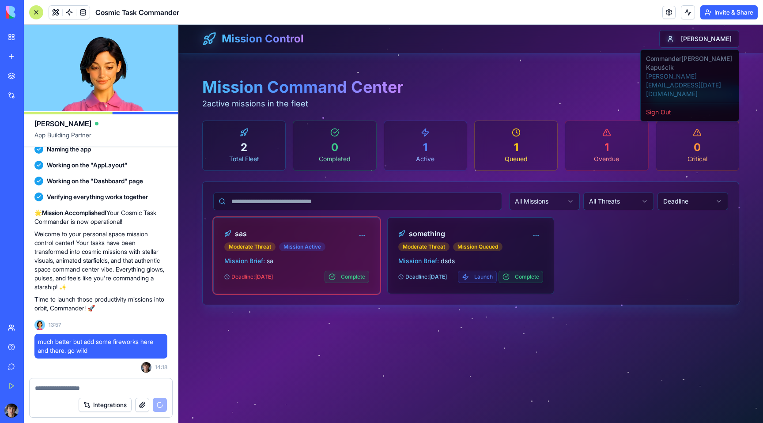
click at [678, 202] on html "Mission Control Jakub Mission Command Center 2 active missions in the fleet Dep…" at bounding box center [470, 224] width 585 height 398
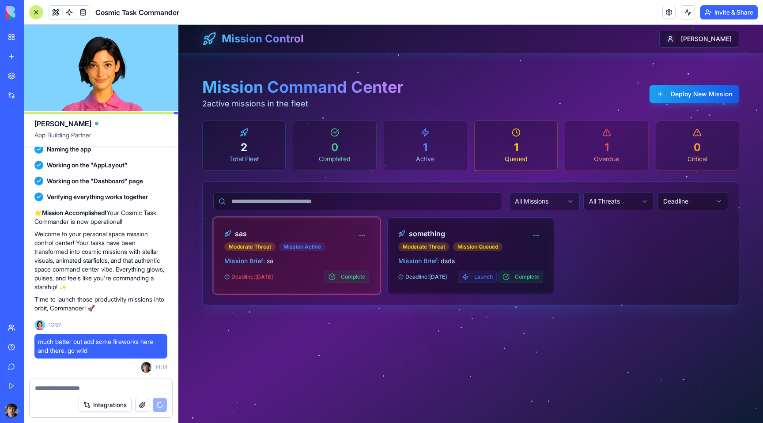
click at [678, 202] on html "Mission Control Jakub Mission Command Center 2 active missions in the fleet Dep…" at bounding box center [470, 224] width 585 height 398
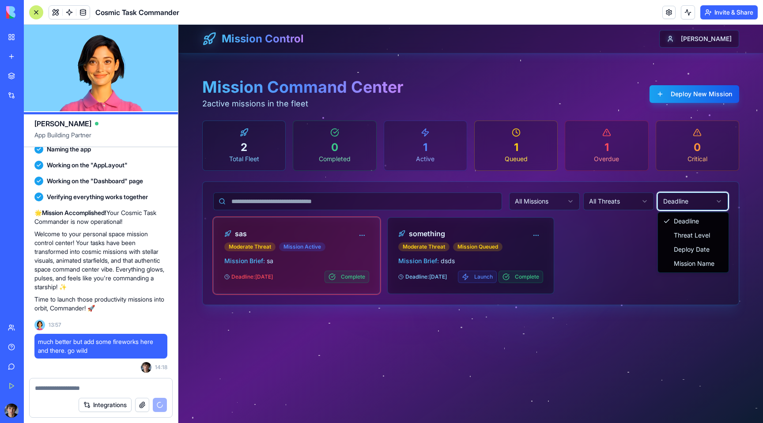
click at [625, 203] on html "Mission Control Jakub Mission Command Center 2 active missions in the fleet Dep…" at bounding box center [470, 224] width 585 height 398
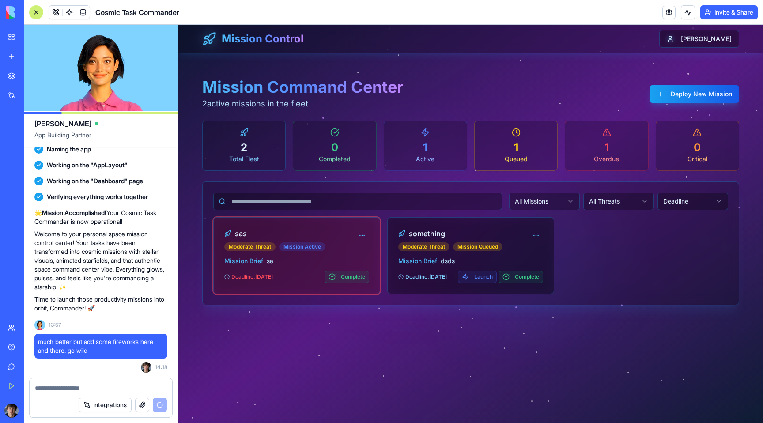
click at [582, 203] on div "All Missions All Threats Deadline" at bounding box center [618, 202] width 219 height 18
click at [561, 202] on html "Mission Control Jakub Mission Command Center 2 active missions in the fleet Dep…" at bounding box center [470, 224] width 585 height 398
click at [609, 203] on html "Mission Control Jakub Mission Command Center 2 active missions in the fleet Dep…" at bounding box center [470, 224] width 585 height 398
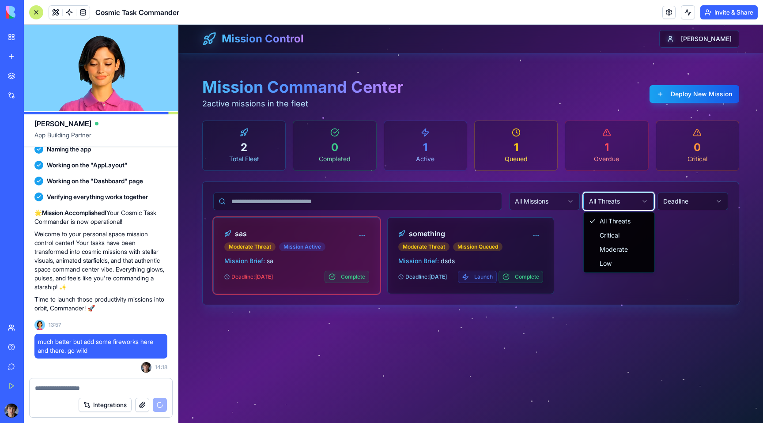
click at [538, 73] on html "Mission Control Jakub Mission Command Center 2 active missions in the fleet Dep…" at bounding box center [470, 224] width 585 height 398
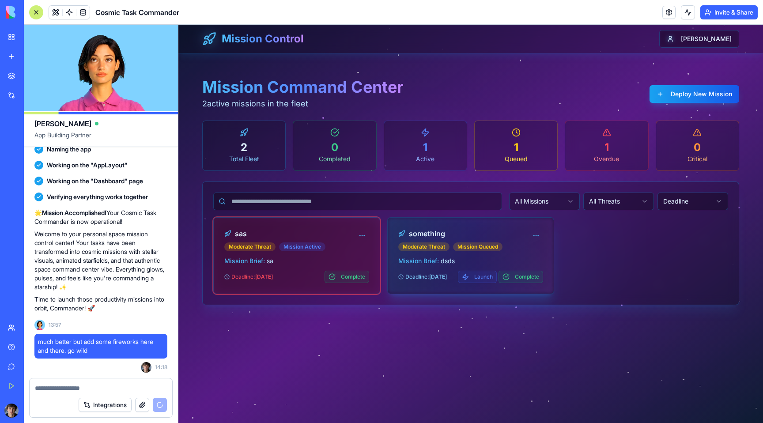
click at [514, 231] on div "something" at bounding box center [463, 233] width 131 height 11
click at [515, 276] on button "Complete" at bounding box center [521, 277] width 45 height 12
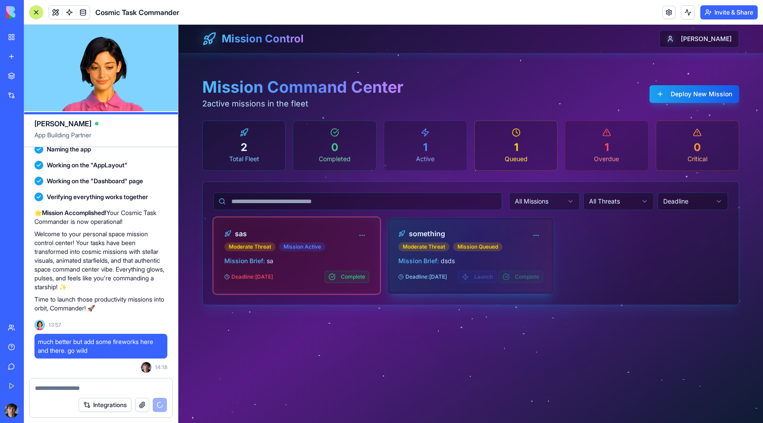
click at [473, 278] on div "Launch Complete" at bounding box center [500, 277] width 85 height 12
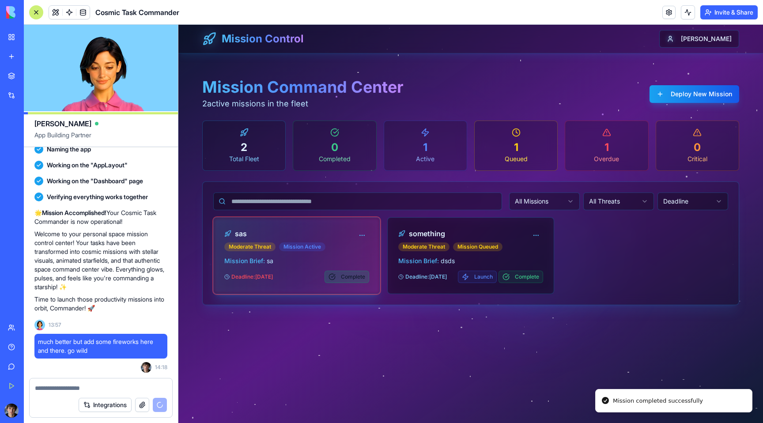
click at [332, 273] on button "Complete" at bounding box center [347, 277] width 45 height 12
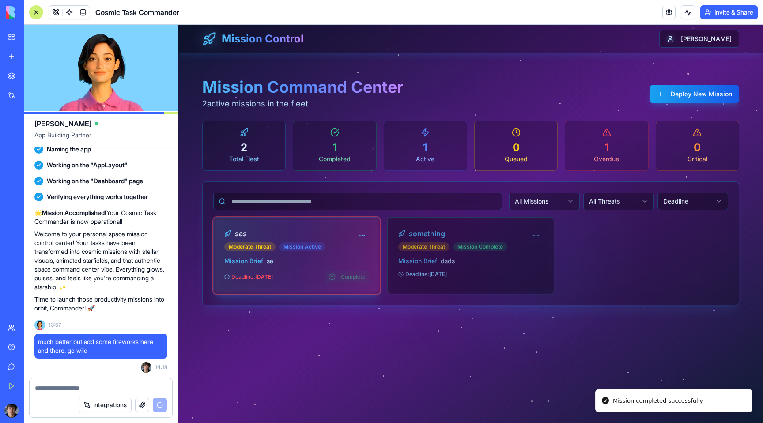
click at [341, 277] on div "Complete" at bounding box center [347, 277] width 45 height 12
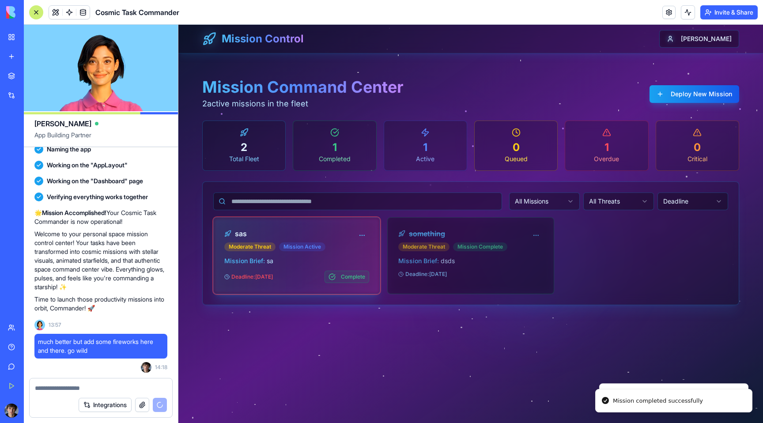
click at [341, 277] on button "Complete" at bounding box center [347, 277] width 45 height 12
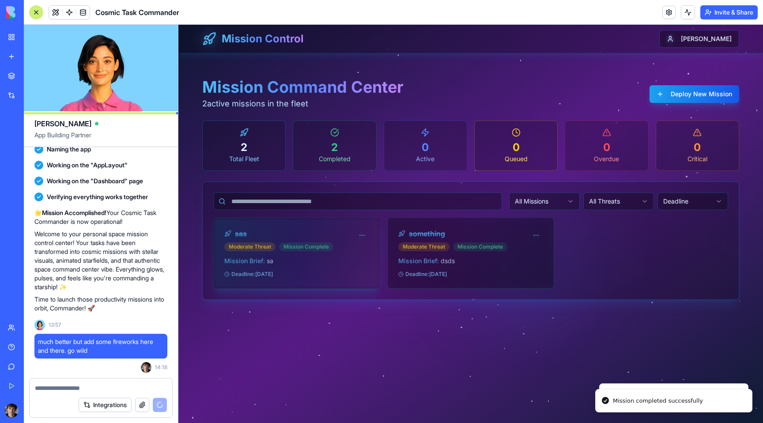
click at [342, 276] on div "Deadline: Sep 02, 2025" at bounding box center [296, 274] width 145 height 7
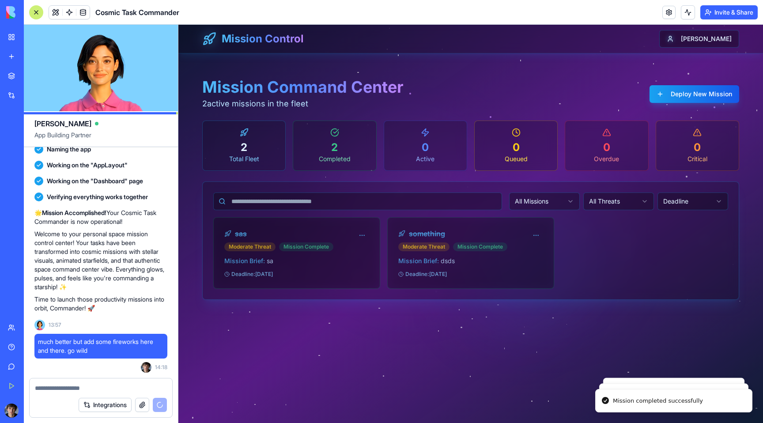
click at [651, 231] on div "sas Moderate Threat Mission Complete Mission Brief: sa Deadline: Sep 02, 2025 s…" at bounding box center [470, 253] width 515 height 72
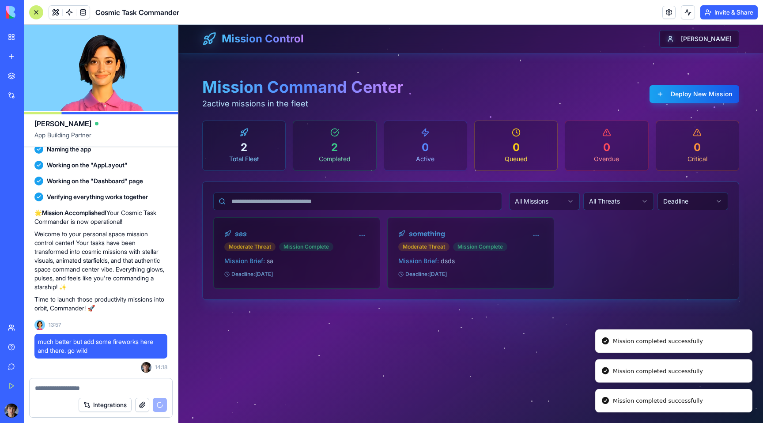
click at [666, 375] on div "Mission completed successfully" at bounding box center [658, 371] width 90 height 9
click at [666, 376] on li "Mission completed successfully" at bounding box center [673, 371] width 157 height 24
click at [657, 312] on div "Mission Control Jakub Mission Command Center 2 active missions in the fleet Dep…" at bounding box center [470, 224] width 585 height 398
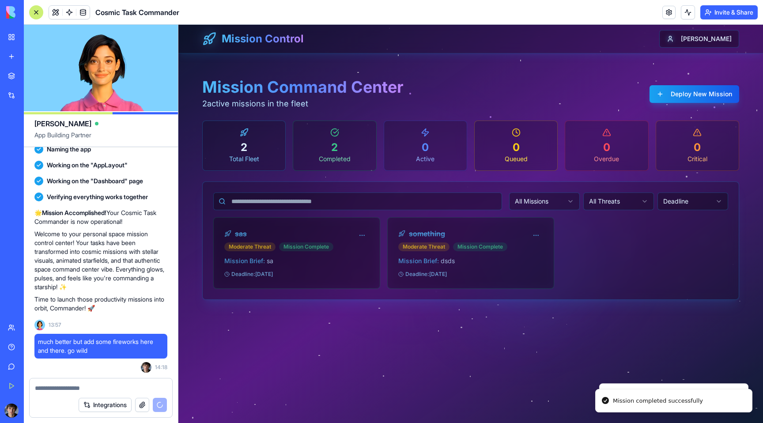
click at [352, 49] on div "Mission Control Jakub" at bounding box center [470, 39] width 537 height 28
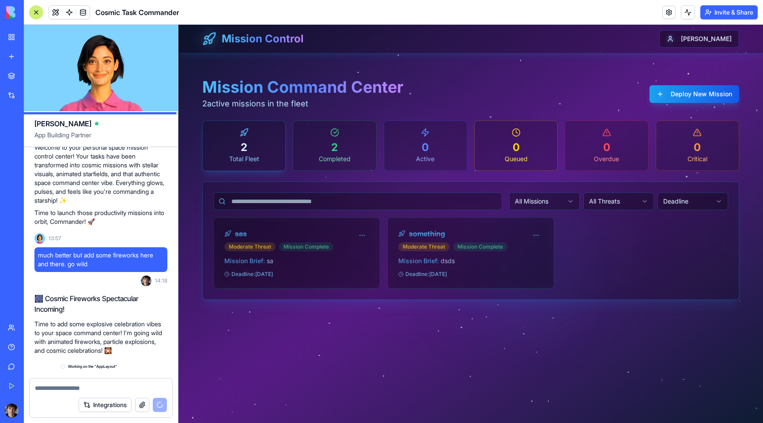
scroll to position [548, 0]
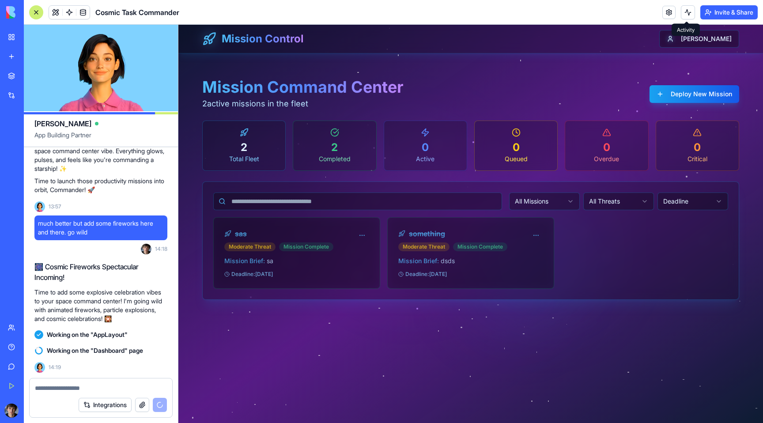
click at [688, 15] on button at bounding box center [688, 12] width 14 height 14
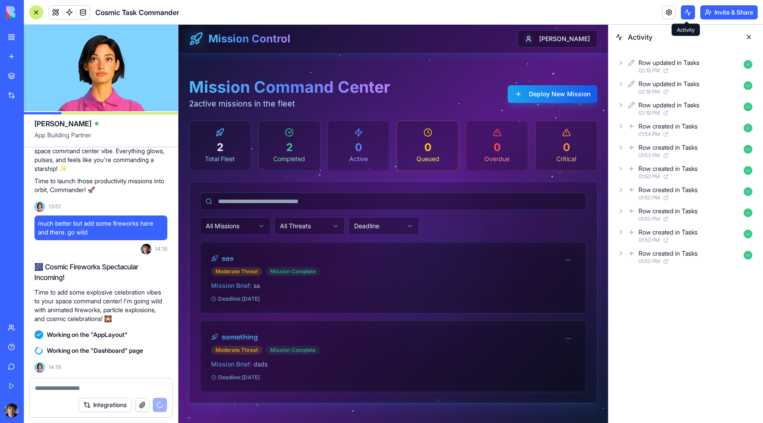
click at [682, 14] on button at bounding box center [688, 12] width 14 height 14
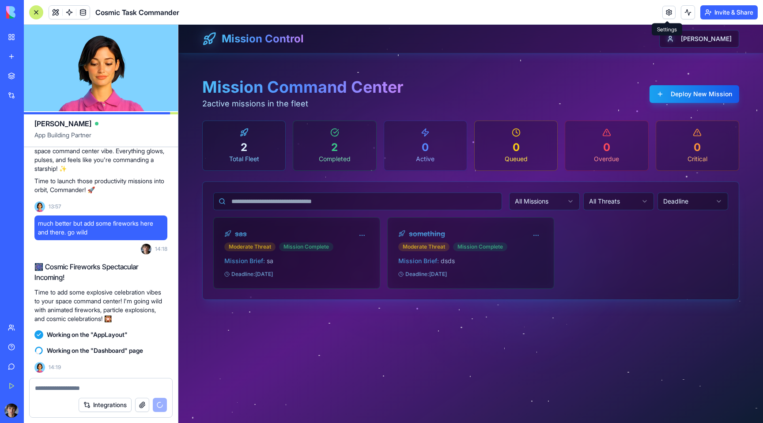
click at [667, 11] on link at bounding box center [669, 12] width 13 height 13
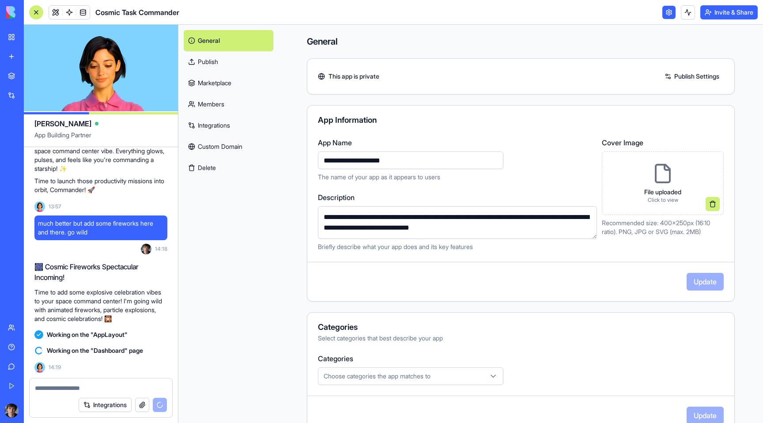
click at [669, 11] on link at bounding box center [669, 12] width 13 height 13
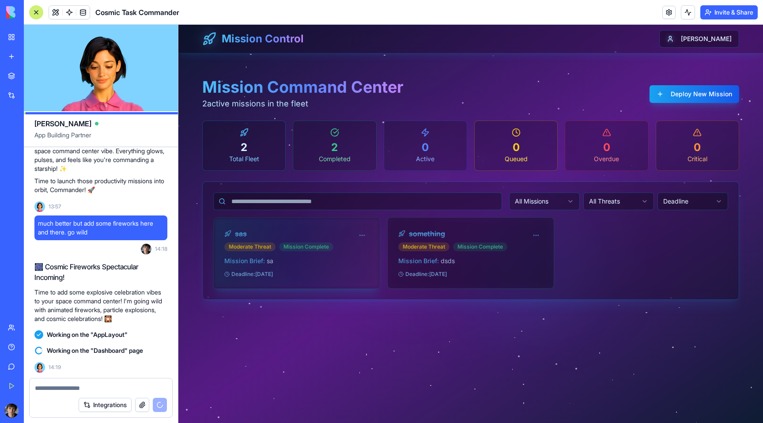
click at [279, 239] on div "sas Moderate Threat Mission Complete" at bounding box center [289, 239] width 131 height 23
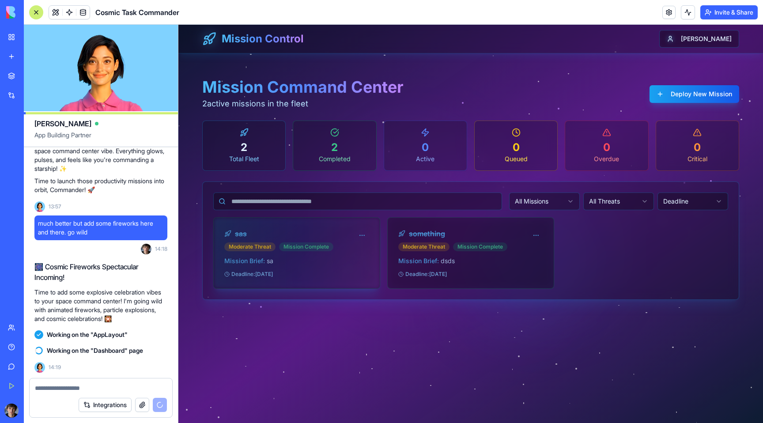
click at [303, 242] on div "Mission Complete" at bounding box center [306, 246] width 54 height 9
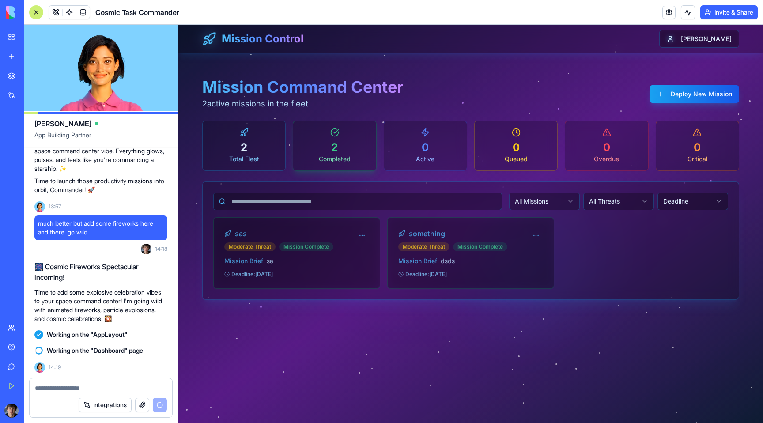
click at [356, 153] on div "2" at bounding box center [334, 147] width 68 height 14
drag, startPoint x: 239, startPoint y: 141, endPoint x: 368, endPoint y: 140, distance: 129.4
click at [243, 141] on div "2" at bounding box center [244, 147] width 68 height 14
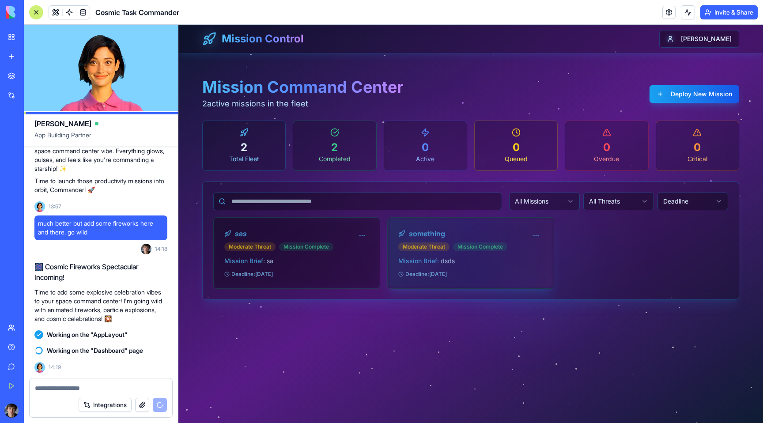
click at [445, 280] on div "Mission Brief: dsds Deadline: Oct 02, 2025" at bounding box center [471, 273] width 166 height 32
click at [434, 247] on div "Moderate Threat" at bounding box center [423, 246] width 51 height 9
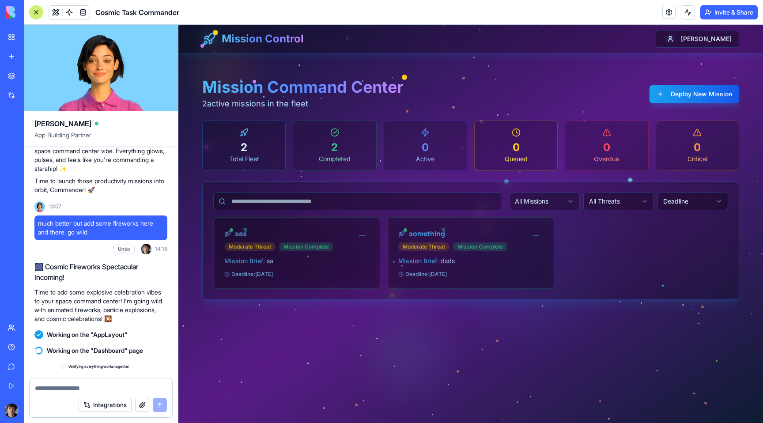
scroll to position [750, 0]
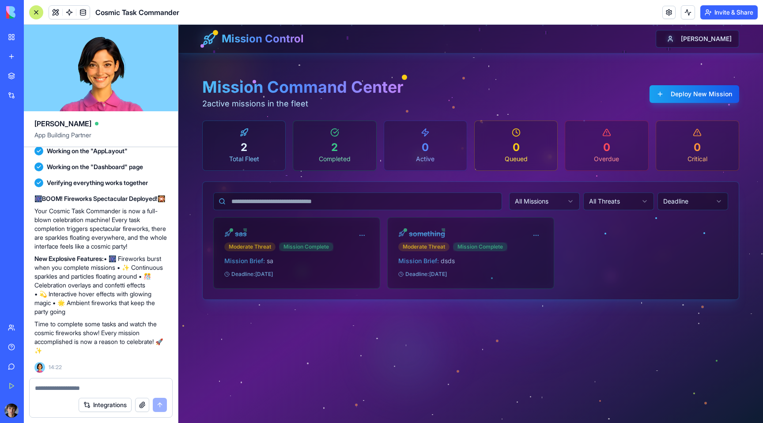
click at [134, 390] on textarea at bounding box center [101, 388] width 132 height 9
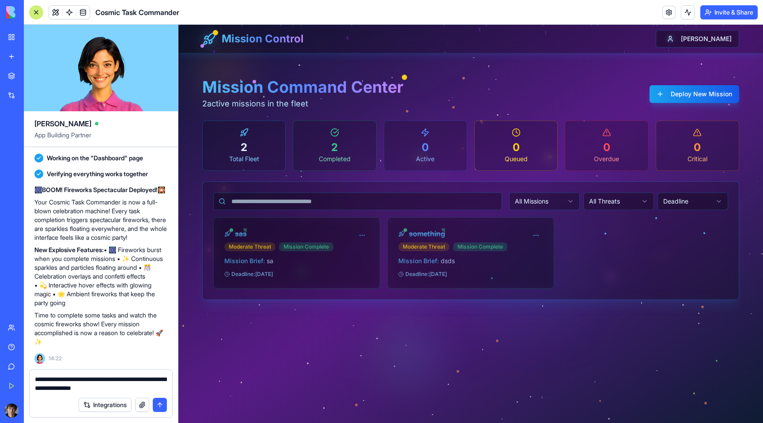
type textarea "**********"
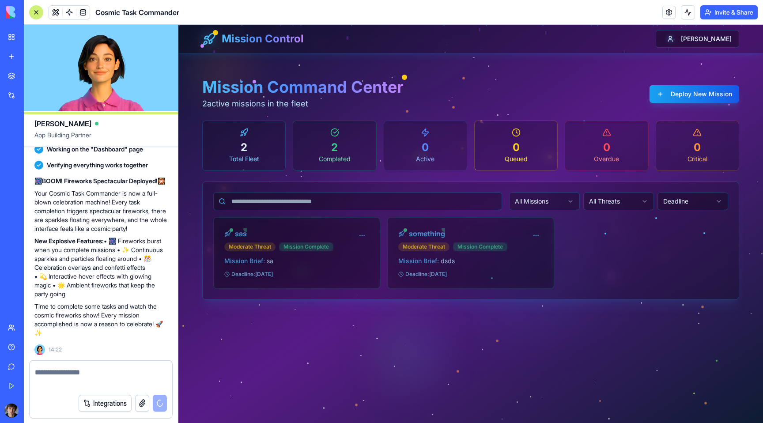
scroll to position [792, 0]
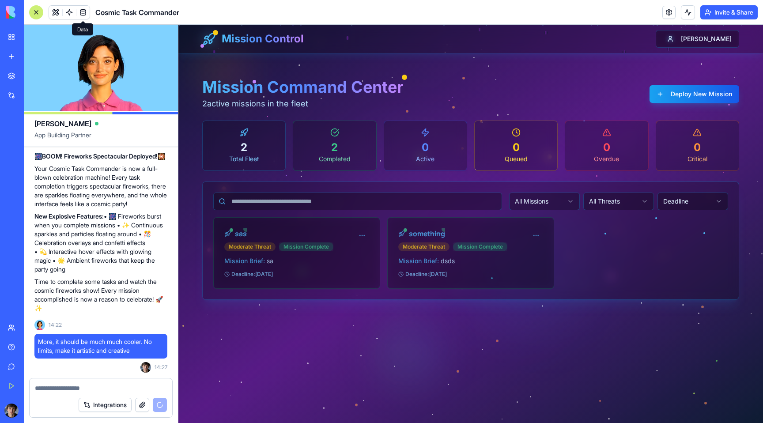
click at [84, 11] on span at bounding box center [83, 12] width 25 height 25
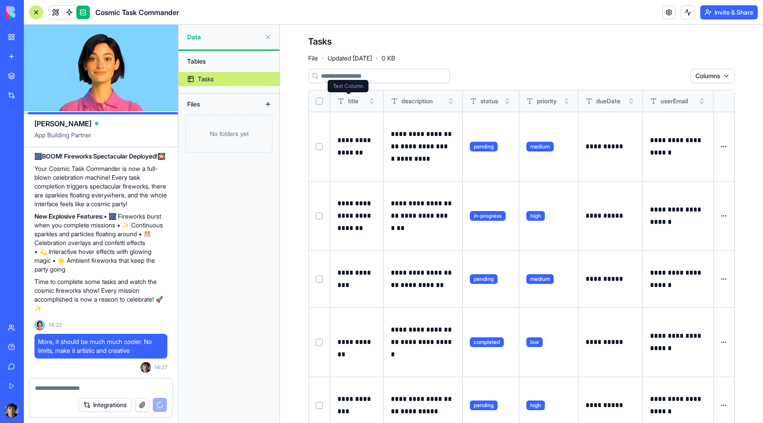
scroll to position [142, 0]
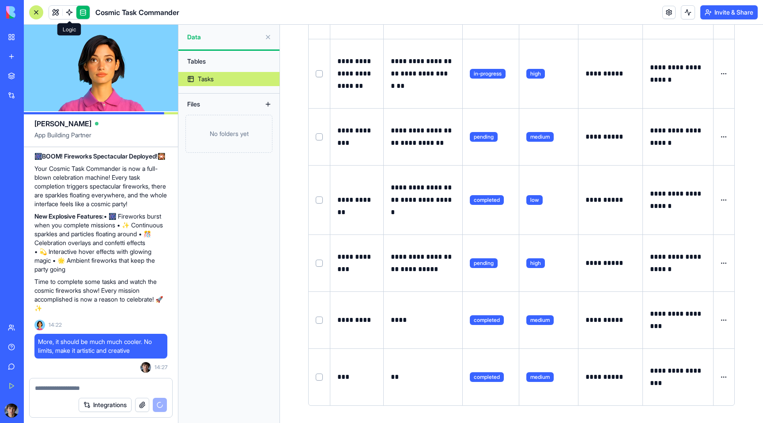
click at [67, 13] on span at bounding box center [69, 12] width 25 height 25
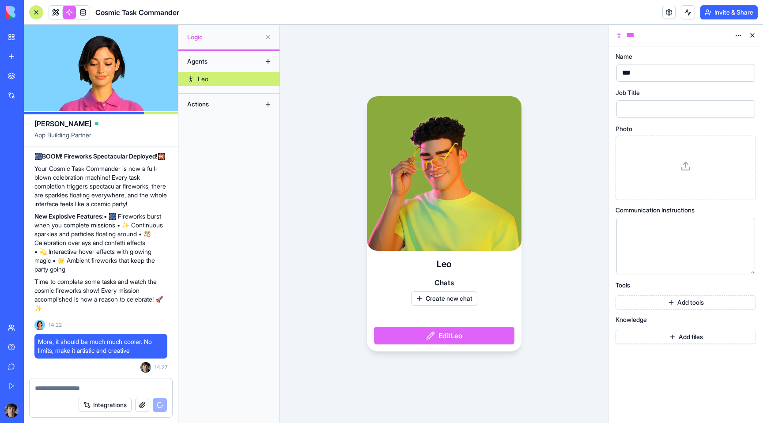
click at [215, 65] on div "Agents" at bounding box center [218, 61] width 71 height 14
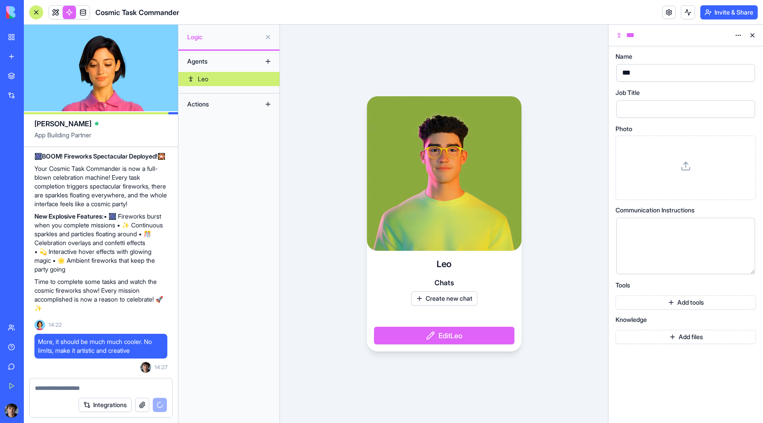
click at [465, 299] on button "Create new chat" at bounding box center [444, 299] width 66 height 14
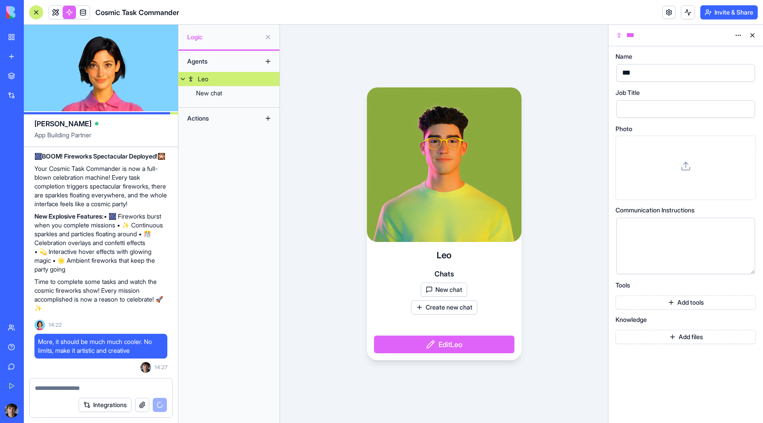
click at [481, 347] on button "Edit Leo" at bounding box center [444, 345] width 140 height 18
click at [661, 100] on div at bounding box center [686, 109] width 139 height 18
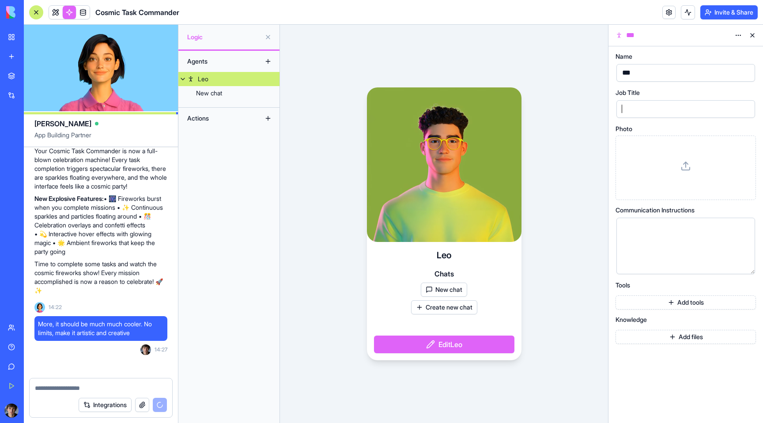
scroll to position [879, 0]
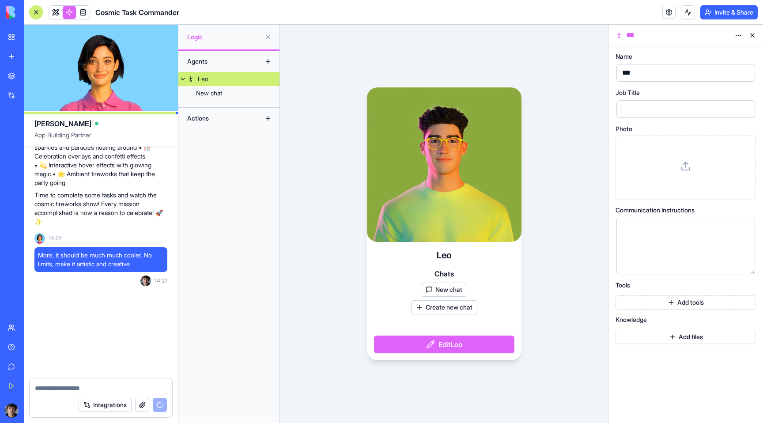
click at [720, 307] on button "Add tools" at bounding box center [686, 302] width 140 height 14
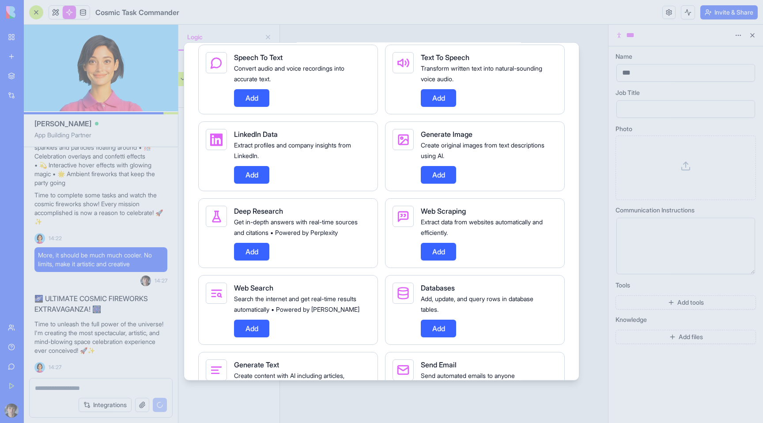
scroll to position [289, 0]
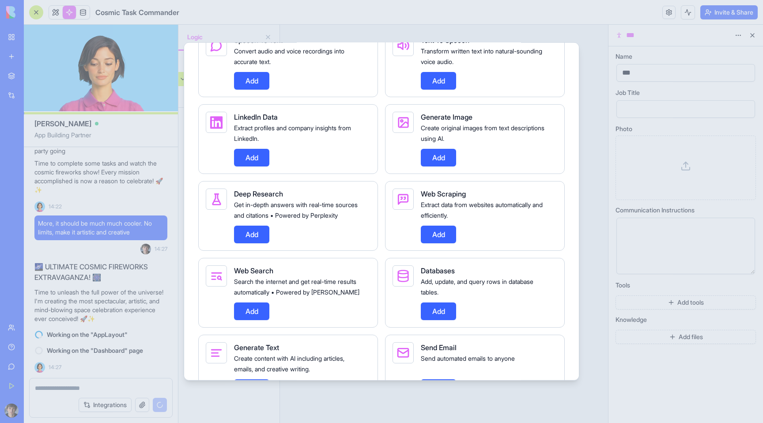
click at [251, 243] on button "Add" at bounding box center [251, 235] width 35 height 18
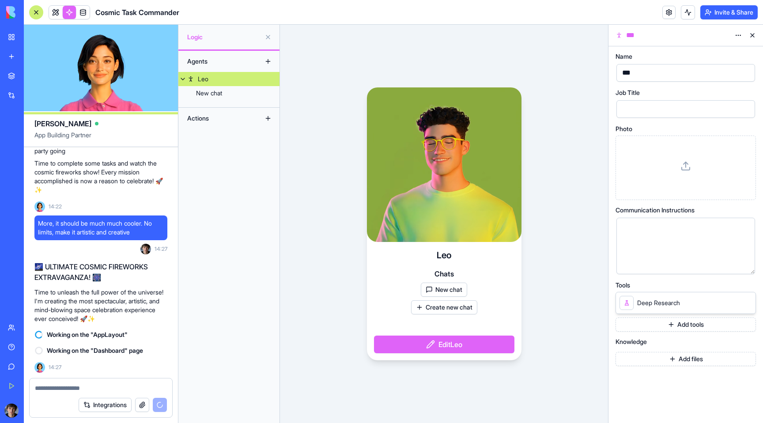
click at [712, 322] on button "Add tools" at bounding box center [686, 325] width 140 height 14
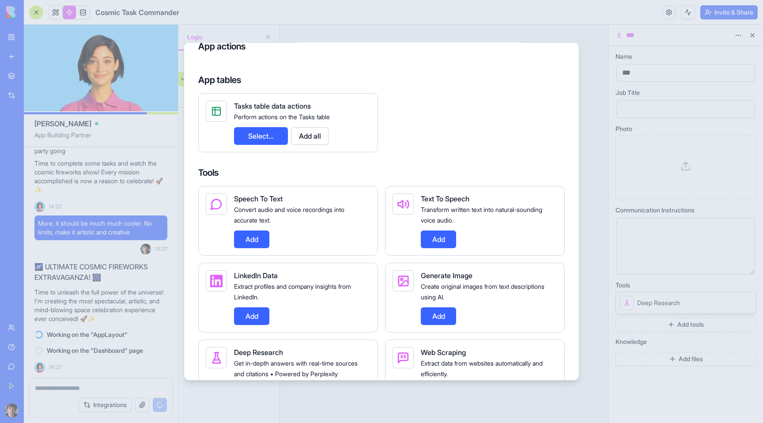
scroll to position [192, 0]
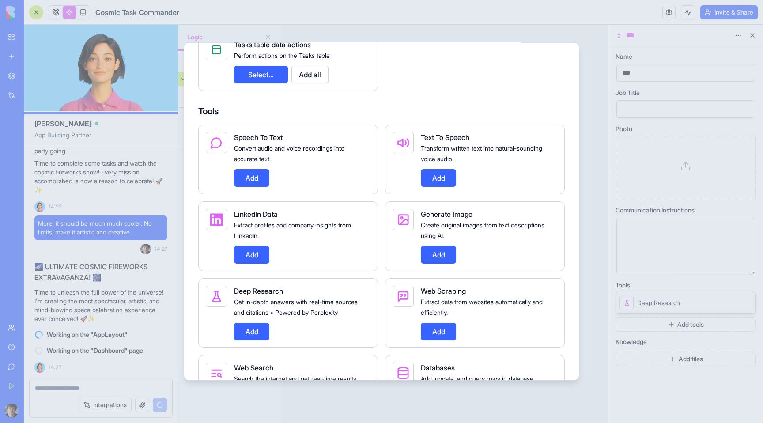
click at [445, 341] on button "Add" at bounding box center [438, 332] width 35 height 18
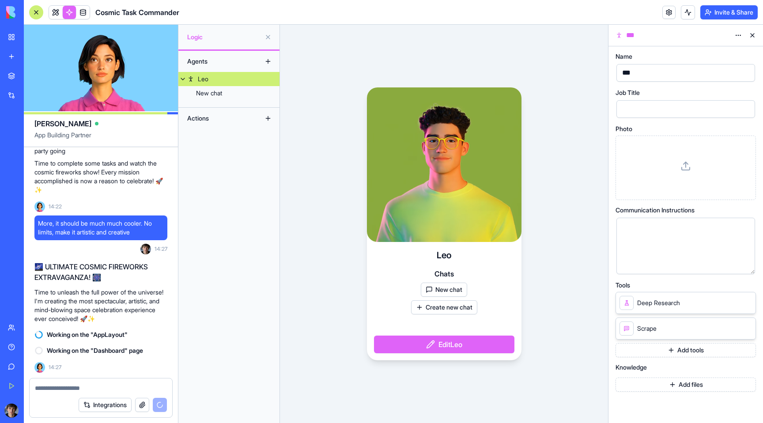
click at [655, 346] on button "Add tools" at bounding box center [686, 350] width 140 height 14
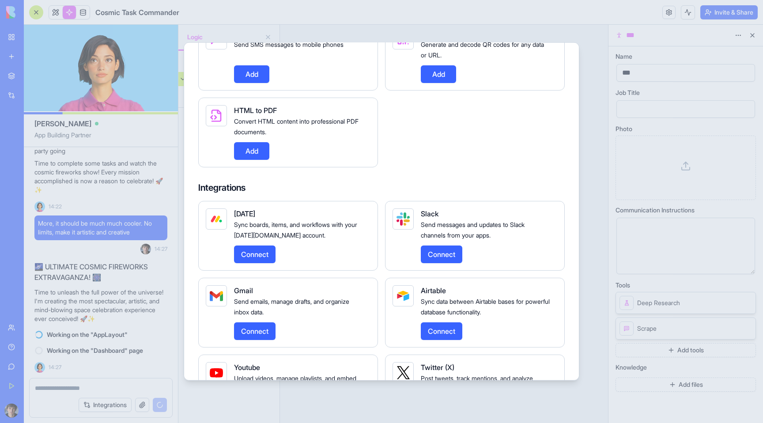
scroll to position [1409, 0]
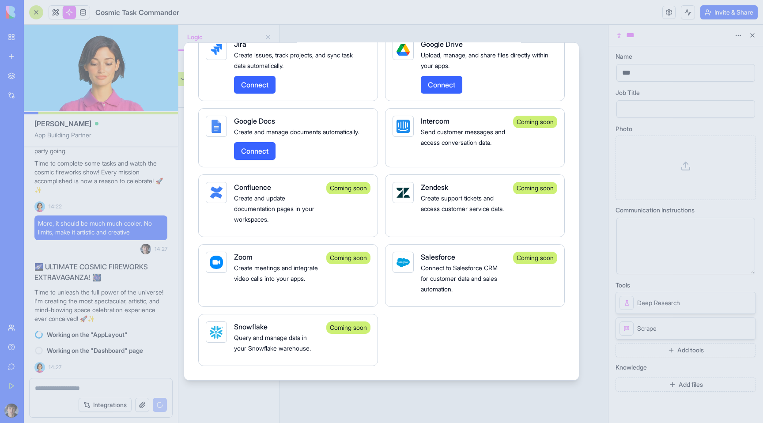
click at [264, 153] on button "Connect" at bounding box center [255, 151] width 42 height 18
click at [260, 151] on button "Connect" at bounding box center [255, 151] width 42 height 18
